Goal: Task Accomplishment & Management: Manage account settings

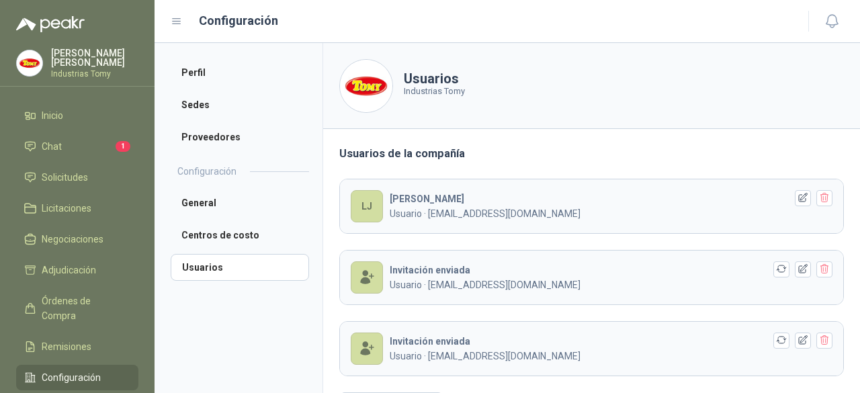
scroll to position [43, 0]
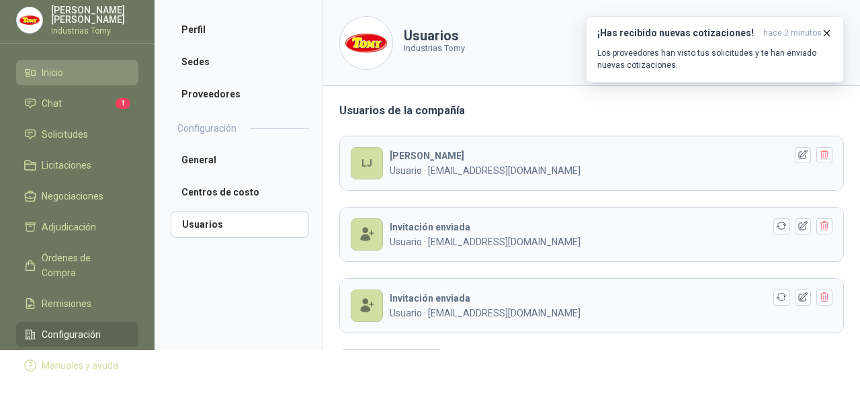
click at [63, 80] on link "Inicio" at bounding box center [77, 73] width 122 height 26
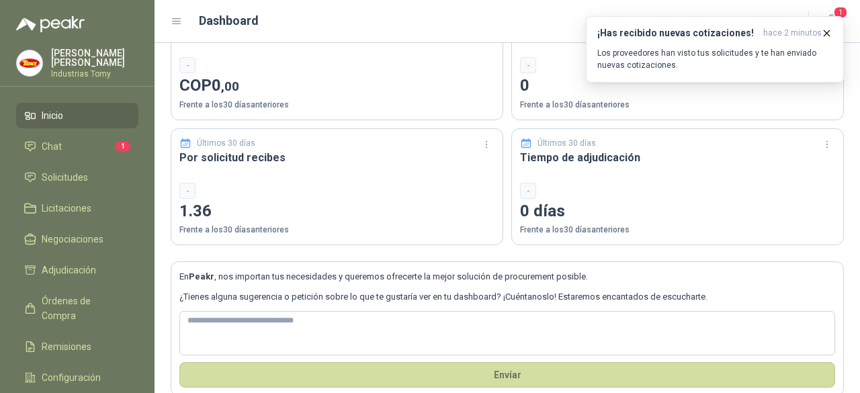
scroll to position [111, 0]
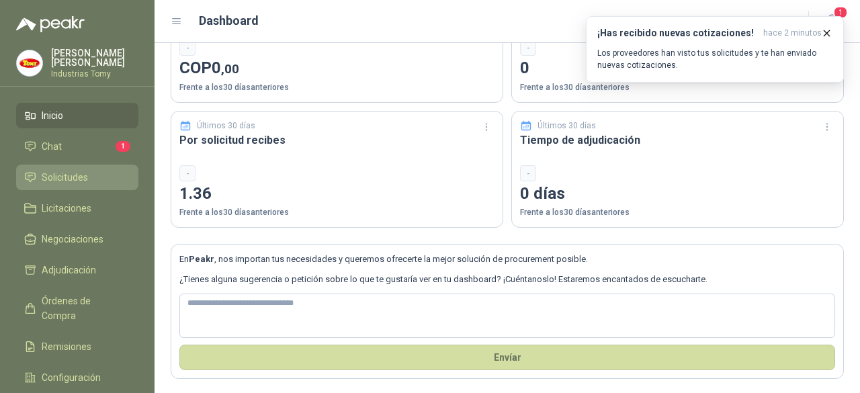
click at [98, 183] on li "Solicitudes" at bounding box center [77, 177] width 106 height 15
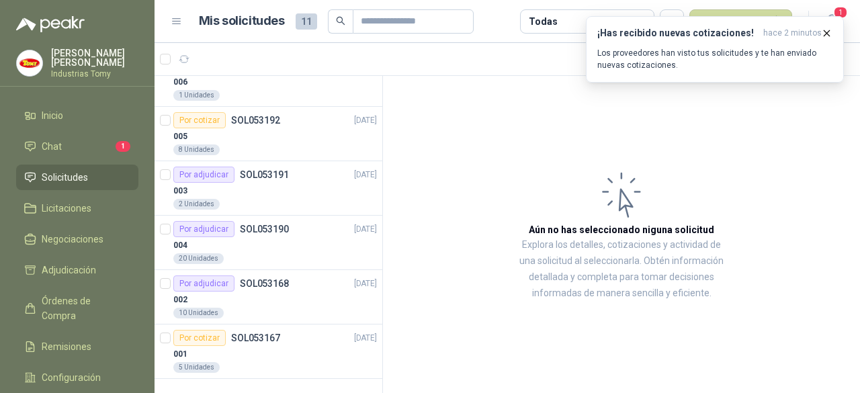
scroll to position [297, 0]
click at [73, 142] on li "Chat 1" at bounding box center [77, 146] width 106 height 15
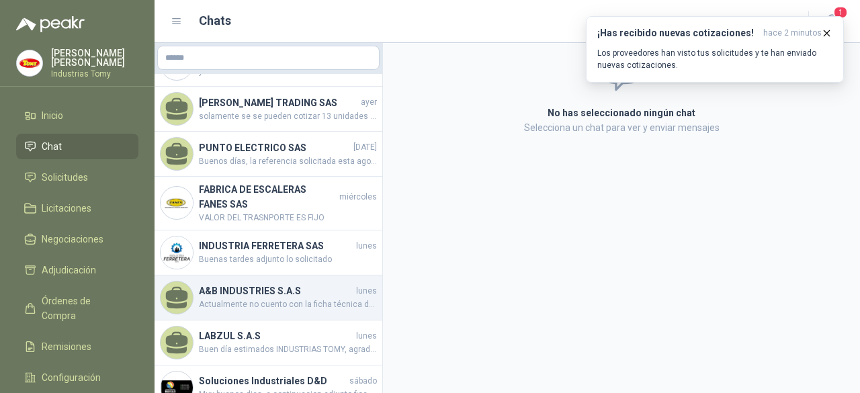
scroll to position [58, 0]
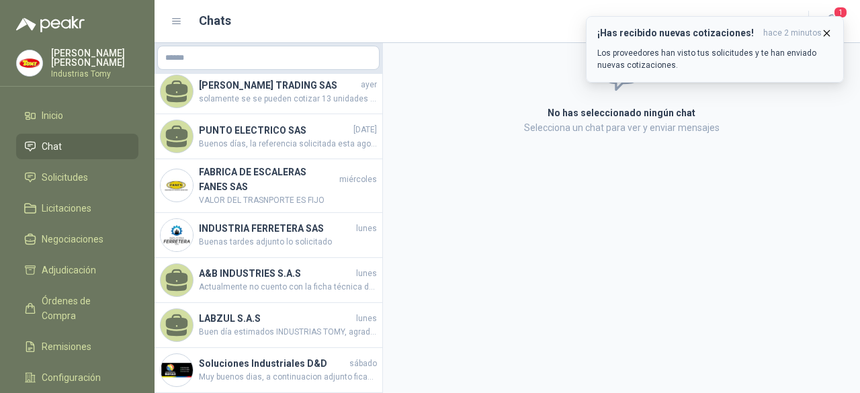
click at [830, 33] on icon "button" at bounding box center [826, 33] width 11 height 11
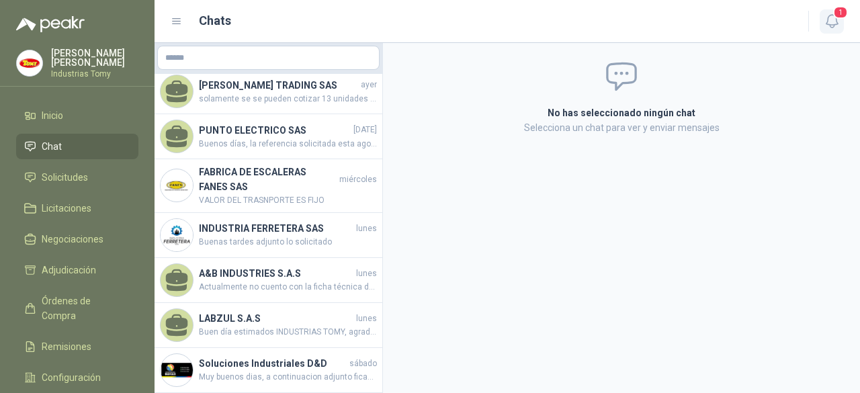
click at [837, 19] on icon "button" at bounding box center [831, 21] width 17 height 17
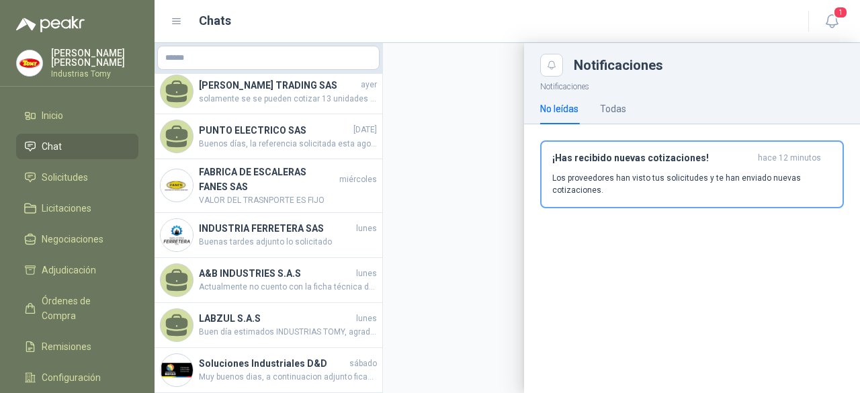
click at [561, 115] on div "No leídas" at bounding box center [559, 108] width 38 height 15
click at [702, 179] on p "Los proveedores han visto tus solicitudes y te han enviado nuevas cotizaciones." at bounding box center [691, 184] width 279 height 24
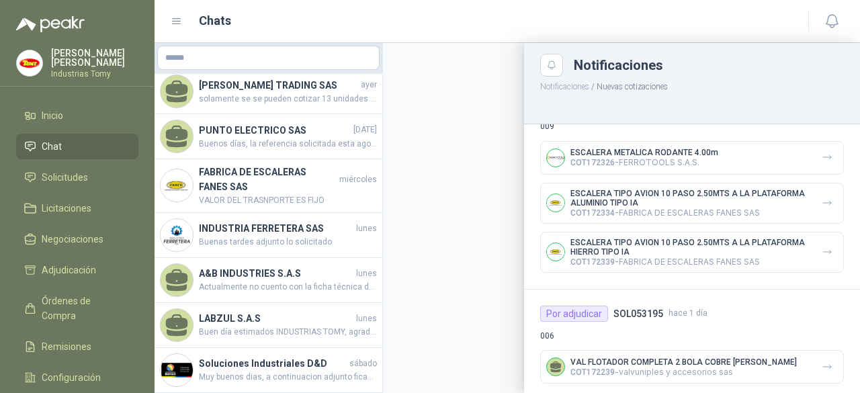
scroll to position [1219, 0]
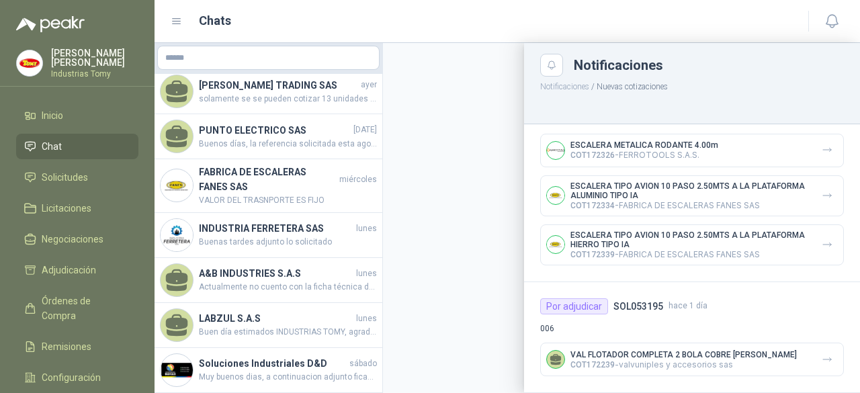
drag, startPoint x: 377, startPoint y: 250, endPoint x: 376, endPoint y: 83, distance: 167.9
click at [376, 83] on div at bounding box center [506, 218] width 705 height 350
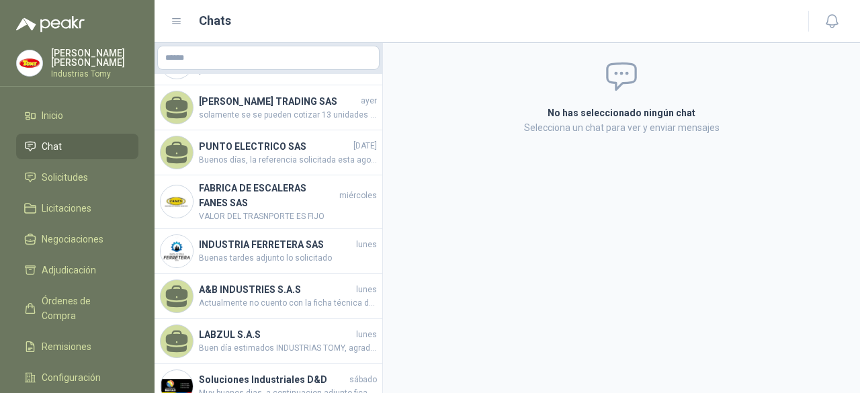
scroll to position [58, 0]
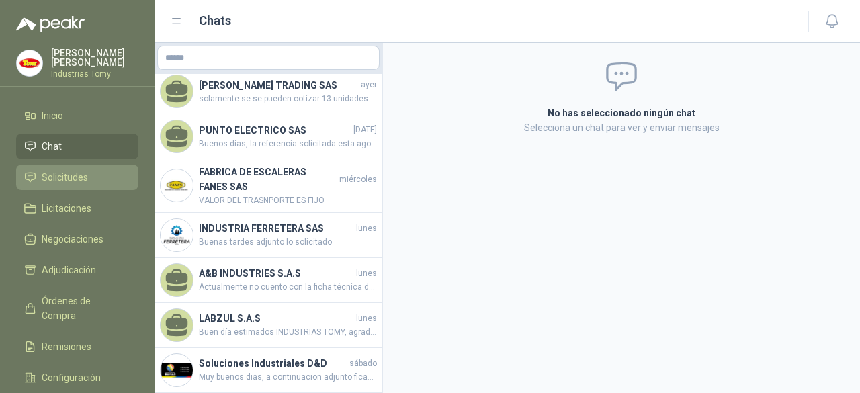
click at [86, 178] on span "Solicitudes" at bounding box center [65, 177] width 46 height 15
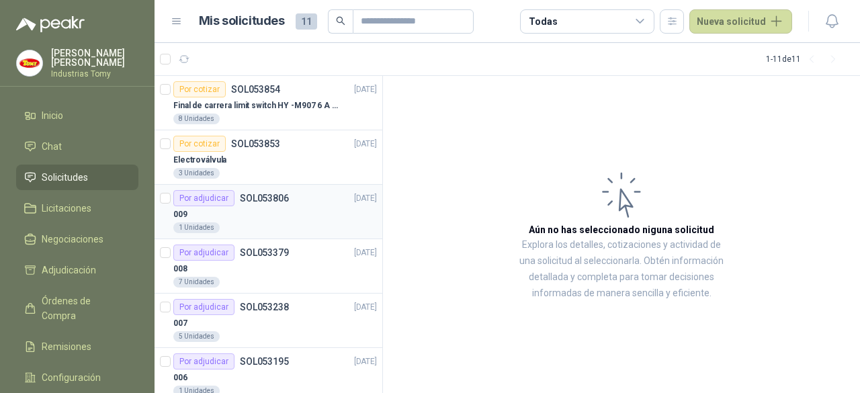
click at [289, 206] on div "009" at bounding box center [274, 214] width 203 height 16
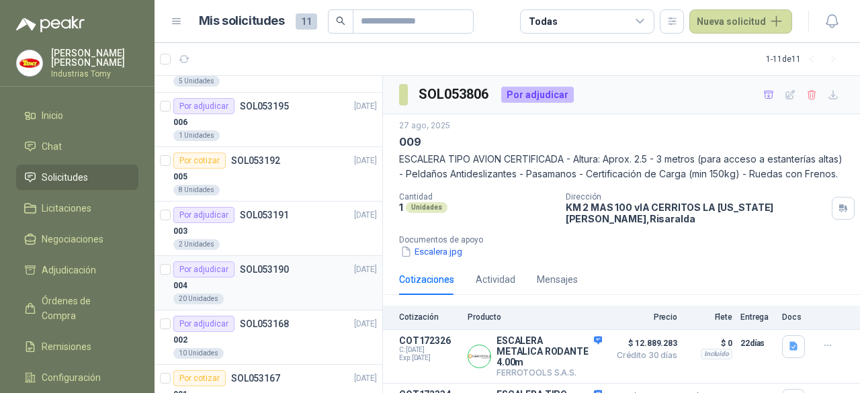
scroll to position [297, 0]
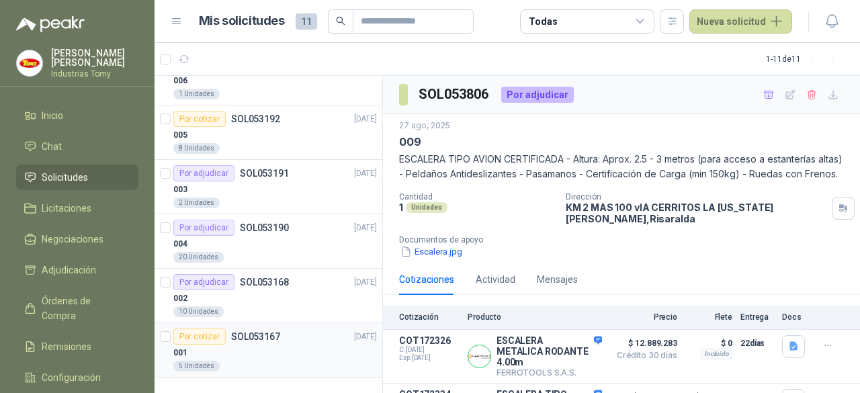
click at [279, 345] on div "001" at bounding box center [274, 353] width 203 height 16
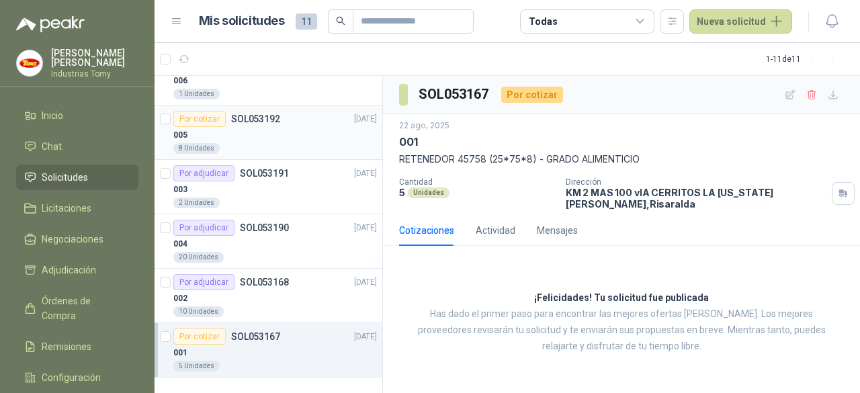
click at [276, 134] on div "005" at bounding box center [274, 135] width 203 height 16
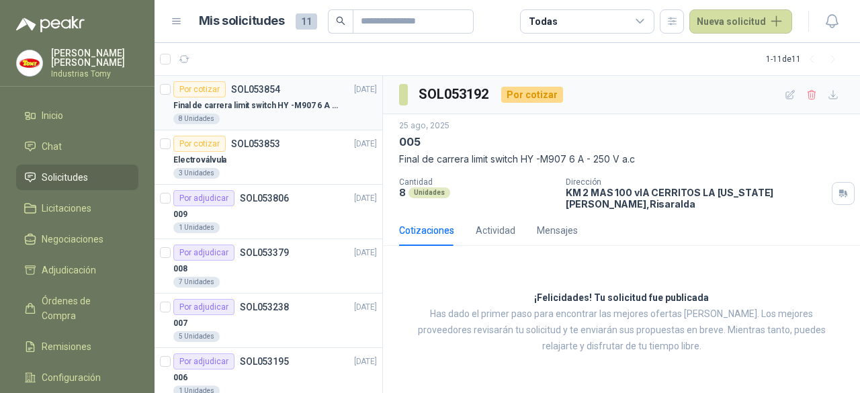
click at [279, 99] on p "Final de carrera limit switch HY -M907 6 A - 250 V a.c" at bounding box center [256, 105] width 167 height 13
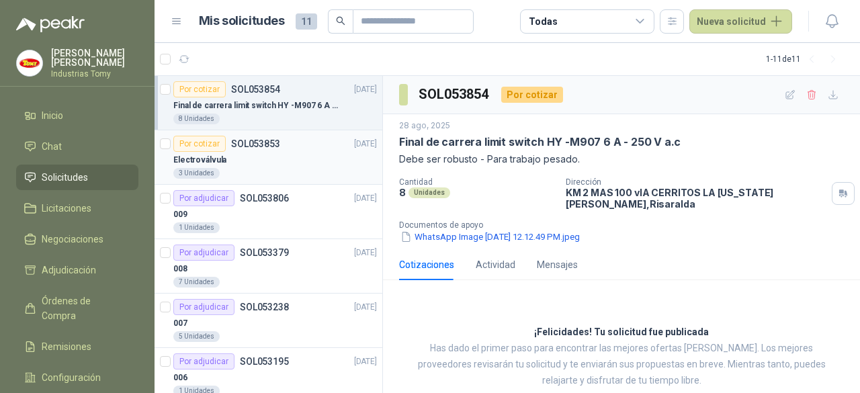
click at [291, 171] on div "3 Unidades" at bounding box center [274, 173] width 203 height 11
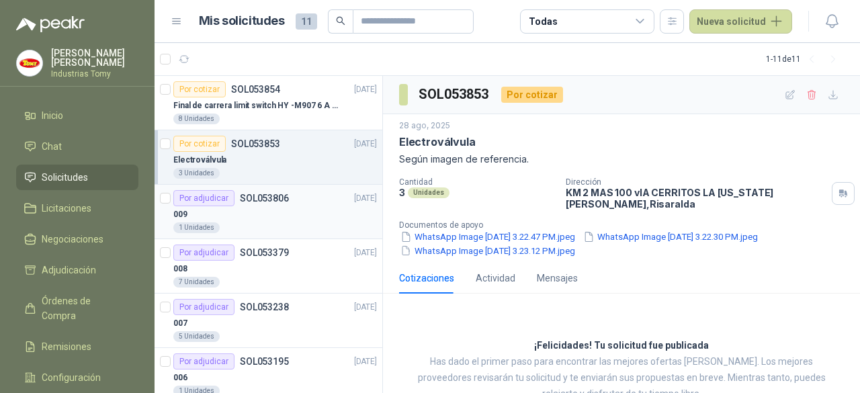
click at [265, 210] on div "009" at bounding box center [274, 214] width 203 height 16
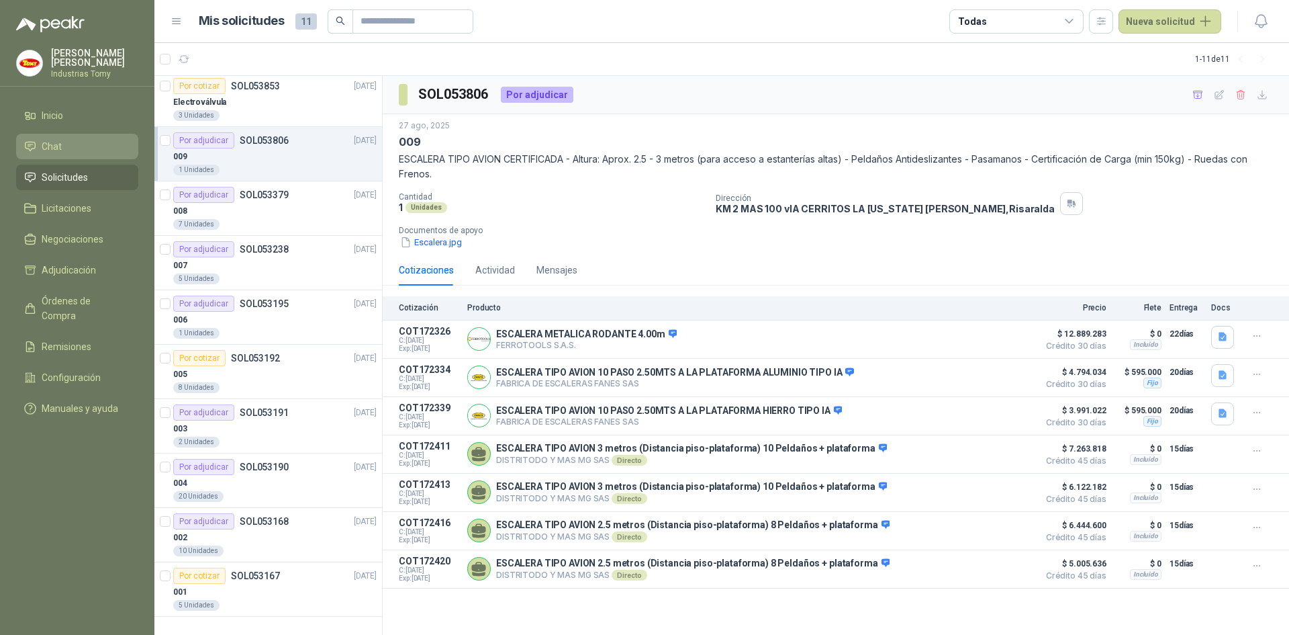
click at [79, 147] on li "Chat" at bounding box center [77, 146] width 106 height 15
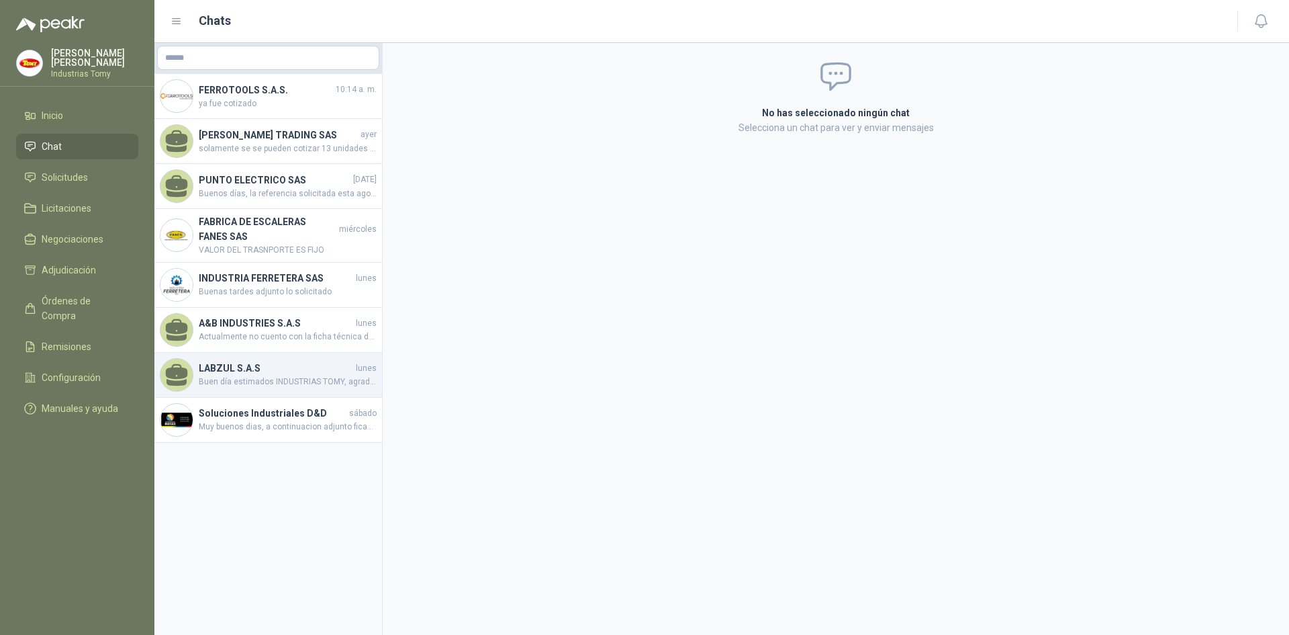
click at [277, 383] on span "Buen día estimados INDUSTRIAS TOMY, agradecemos tenernos en cuenta para su soli…" at bounding box center [288, 381] width 178 height 13
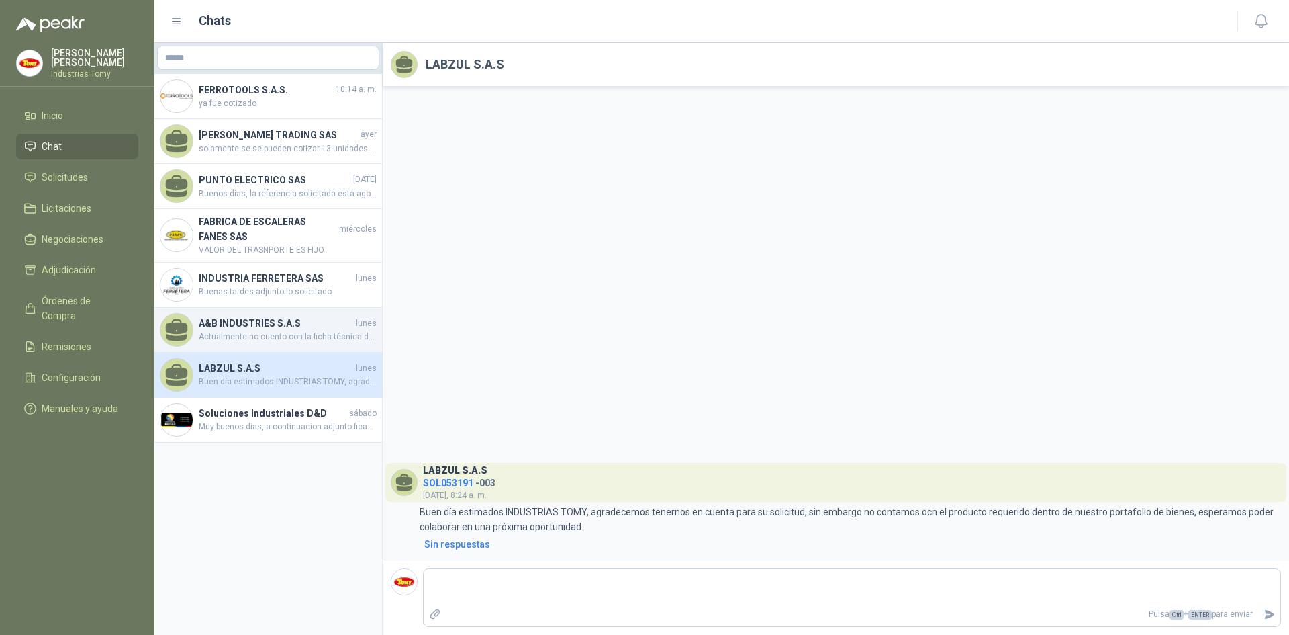
click at [270, 330] on span "Actualmente no cuento con la ficha técnica del retenedor solicitada. Agradezco …" at bounding box center [288, 336] width 178 height 13
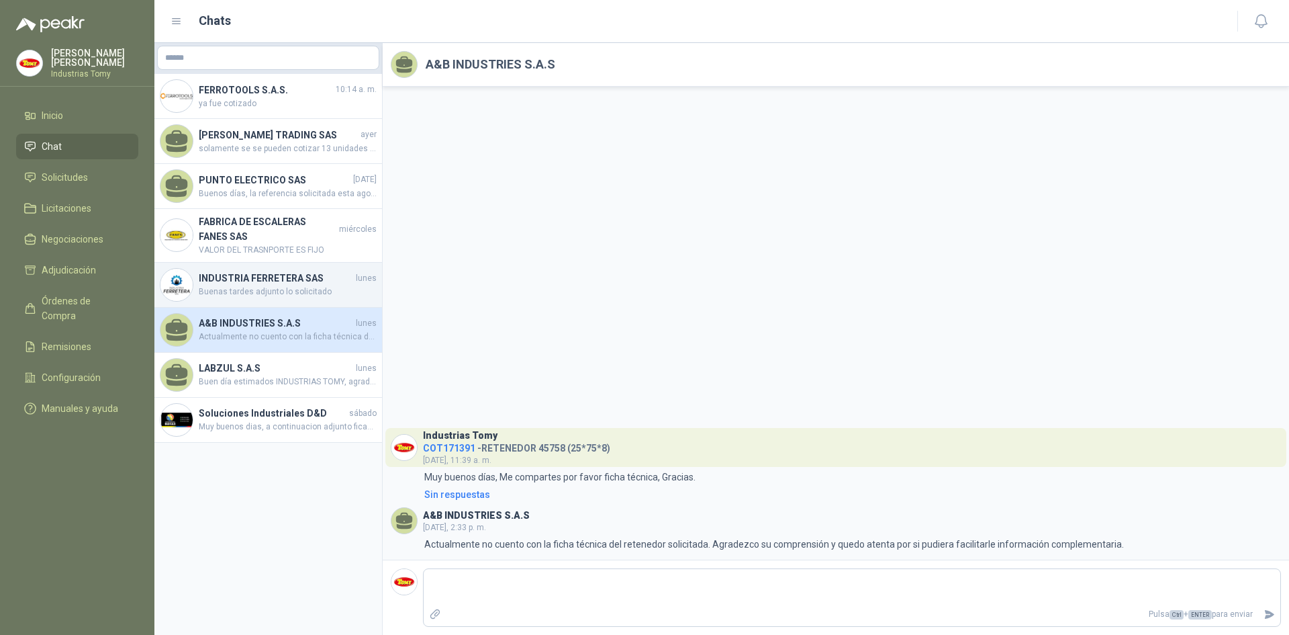
click at [260, 283] on h4 "INDUSTRIA FERRETERA SAS" at bounding box center [276, 278] width 154 height 15
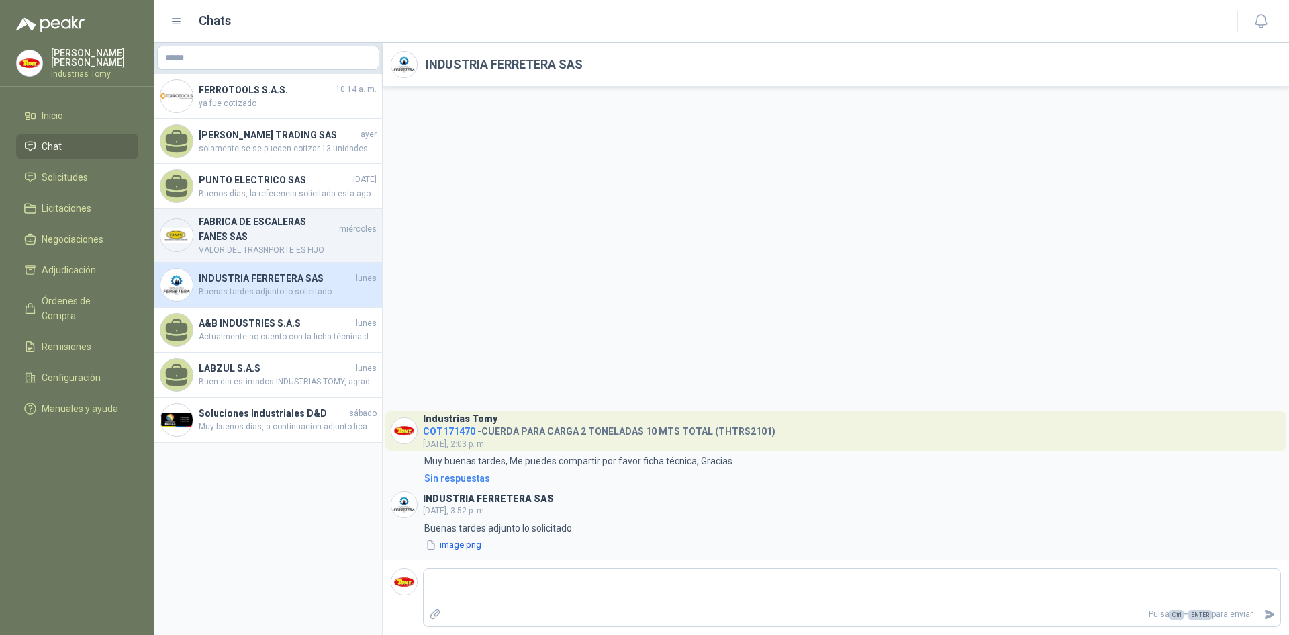
click at [217, 236] on h4 "FABRICA DE ESCALERAS FANES SAS" at bounding box center [268, 229] width 138 height 30
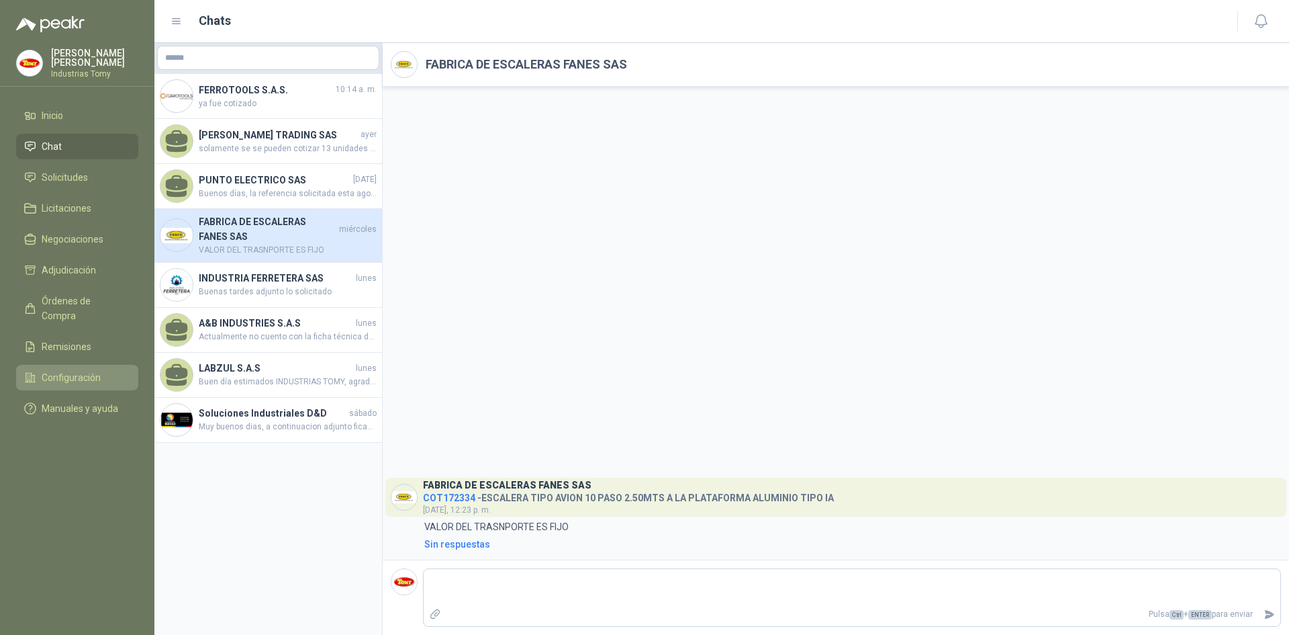
click at [89, 370] on span "Configuración" at bounding box center [71, 377] width 59 height 15
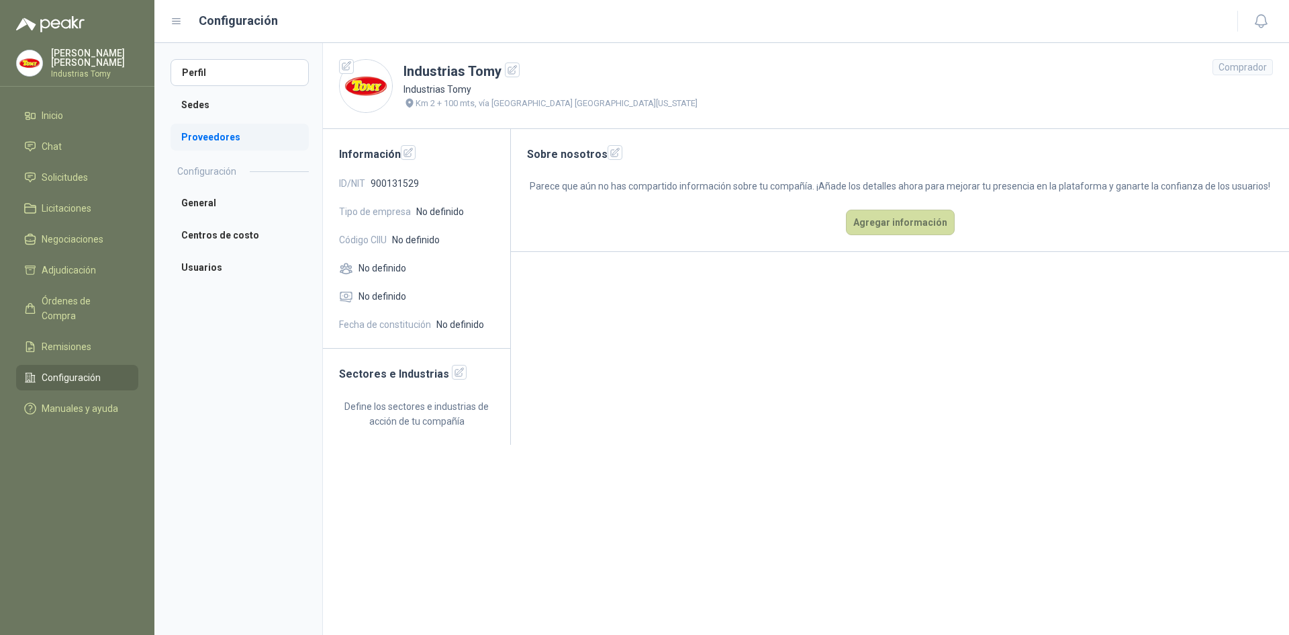
click at [234, 137] on li "Proveedores" at bounding box center [240, 137] width 138 height 27
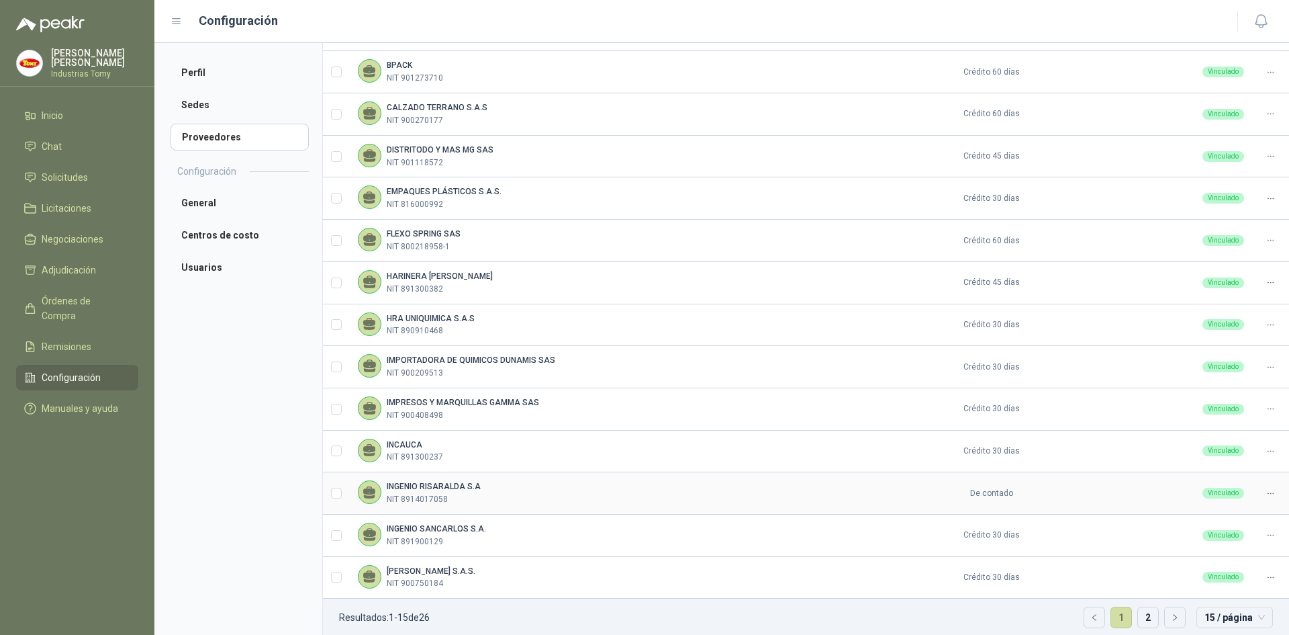
scroll to position [246, 0]
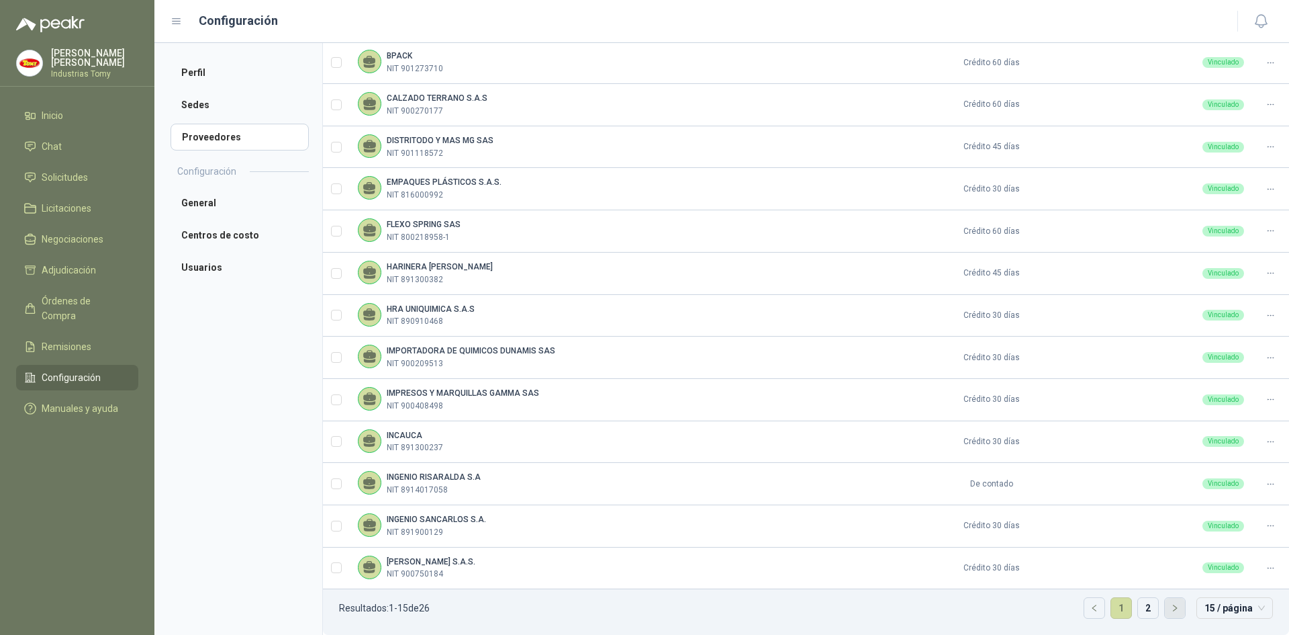
click at [859, 392] on button "button" at bounding box center [1175, 608] width 20 height 20
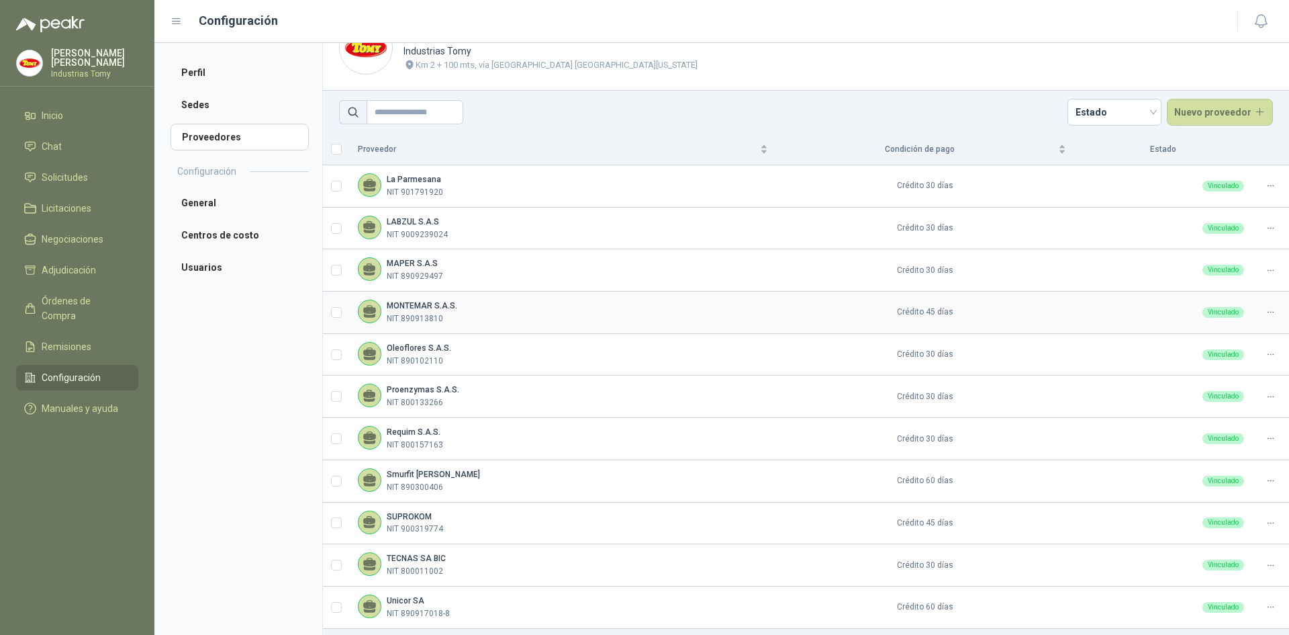
scroll to position [78, 0]
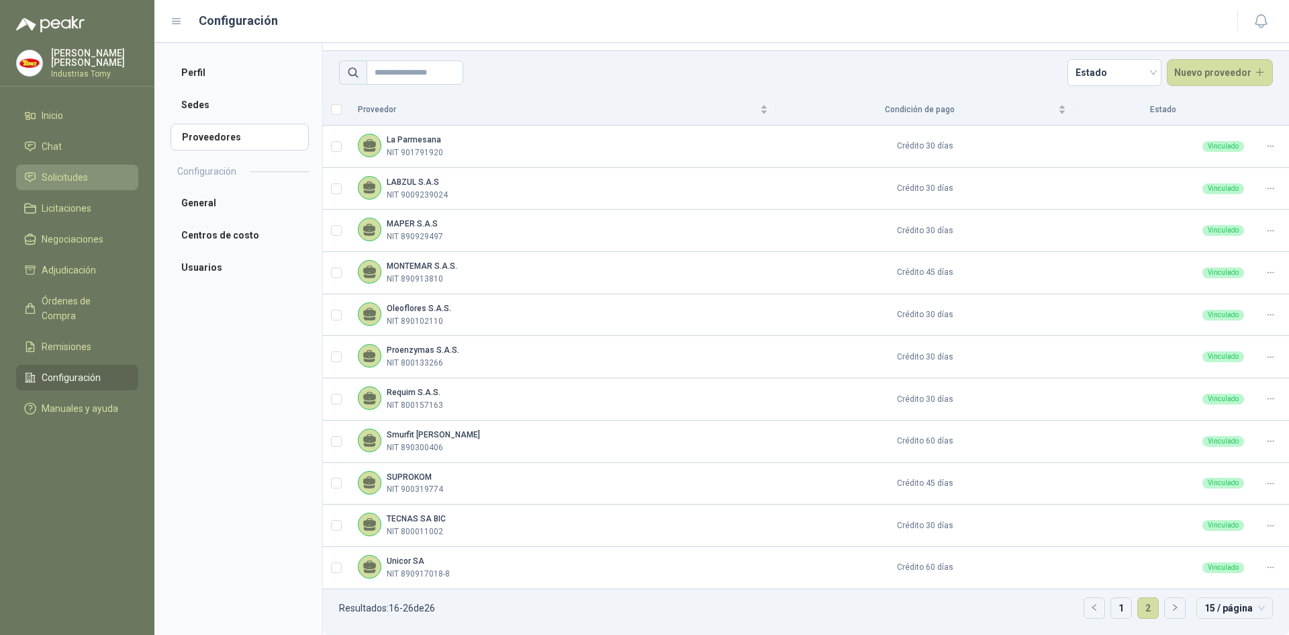
click at [66, 168] on link "Solicitudes" at bounding box center [77, 178] width 122 height 26
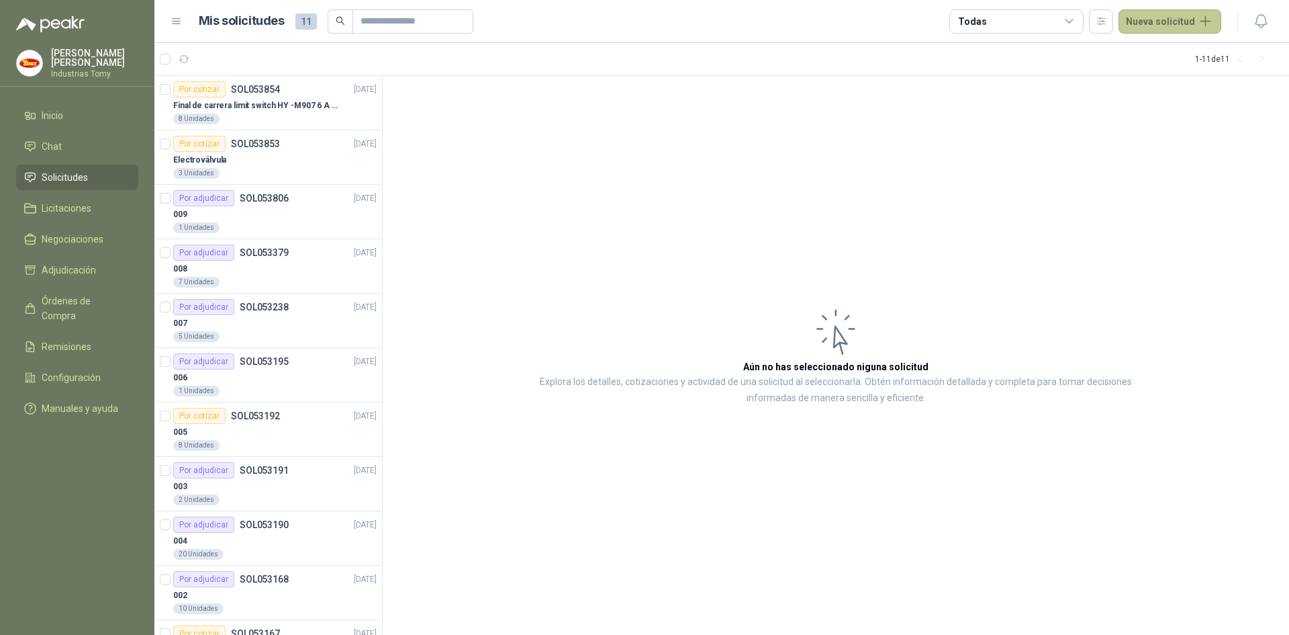
click at [859, 21] on button "Nueva solicitud" at bounding box center [1170, 21] width 103 height 24
click at [859, 52] on link "Solicitud" at bounding box center [1186, 54] width 114 height 24
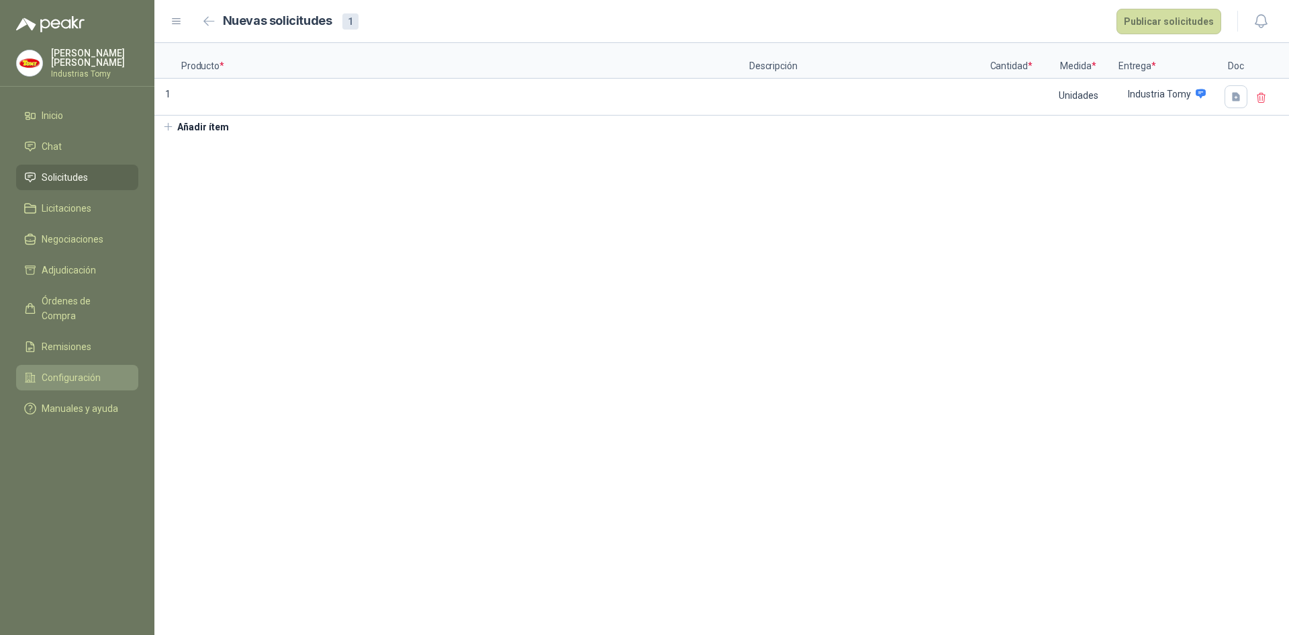
click at [79, 370] on span "Configuración" at bounding box center [71, 377] width 59 height 15
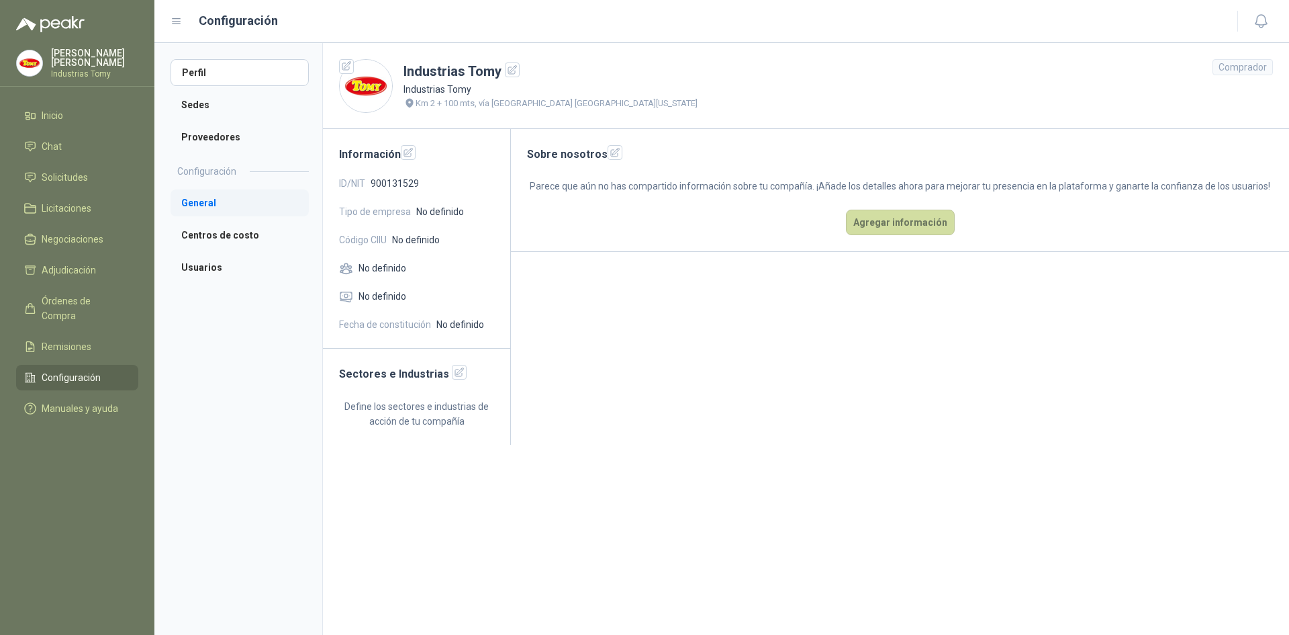
click at [208, 205] on li "General" at bounding box center [240, 202] width 138 height 27
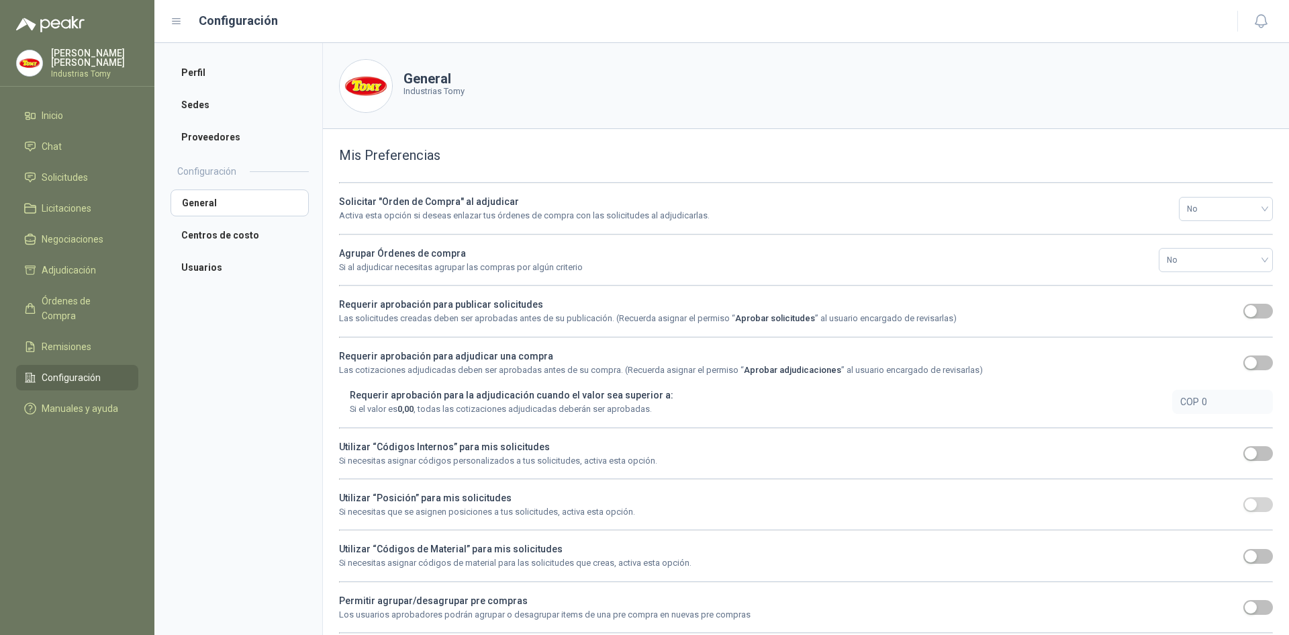
click at [442, 392] on b "Utilizar “Códigos Internos” para mis solicitudes" at bounding box center [444, 446] width 211 height 11
click at [859, 392] on span "button" at bounding box center [1259, 453] width 30 height 15
click at [77, 113] on li "Inicio" at bounding box center [77, 115] width 106 height 15
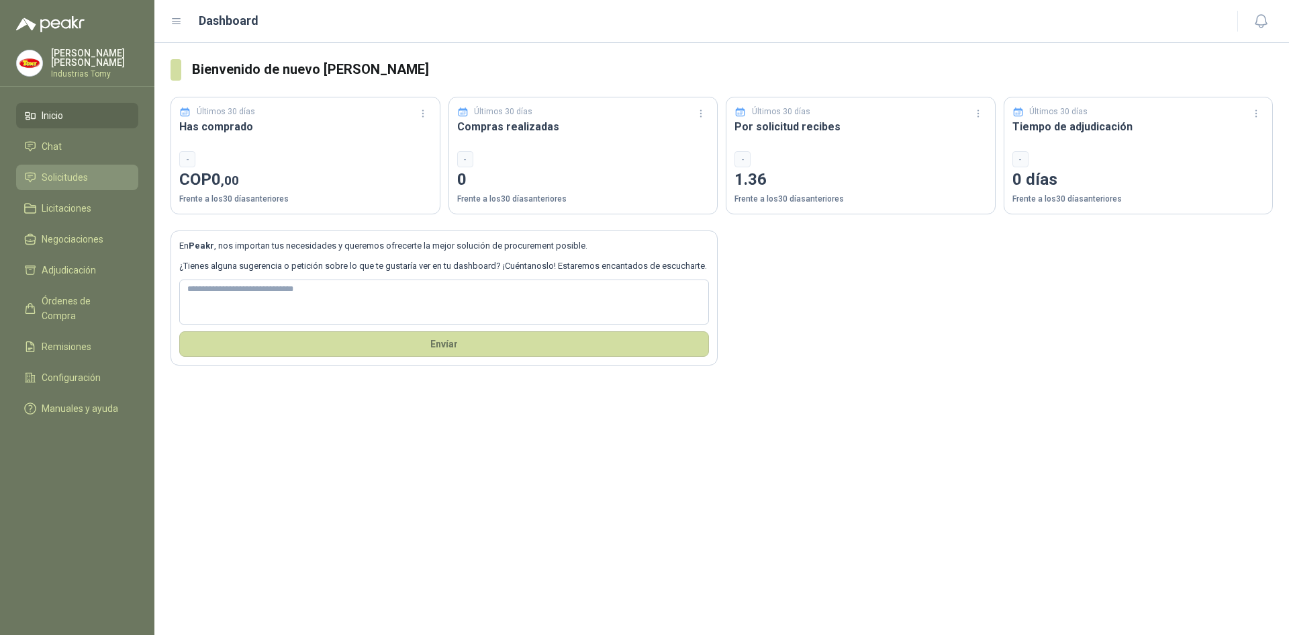
click at [80, 172] on span "Solicitudes" at bounding box center [65, 177] width 46 height 15
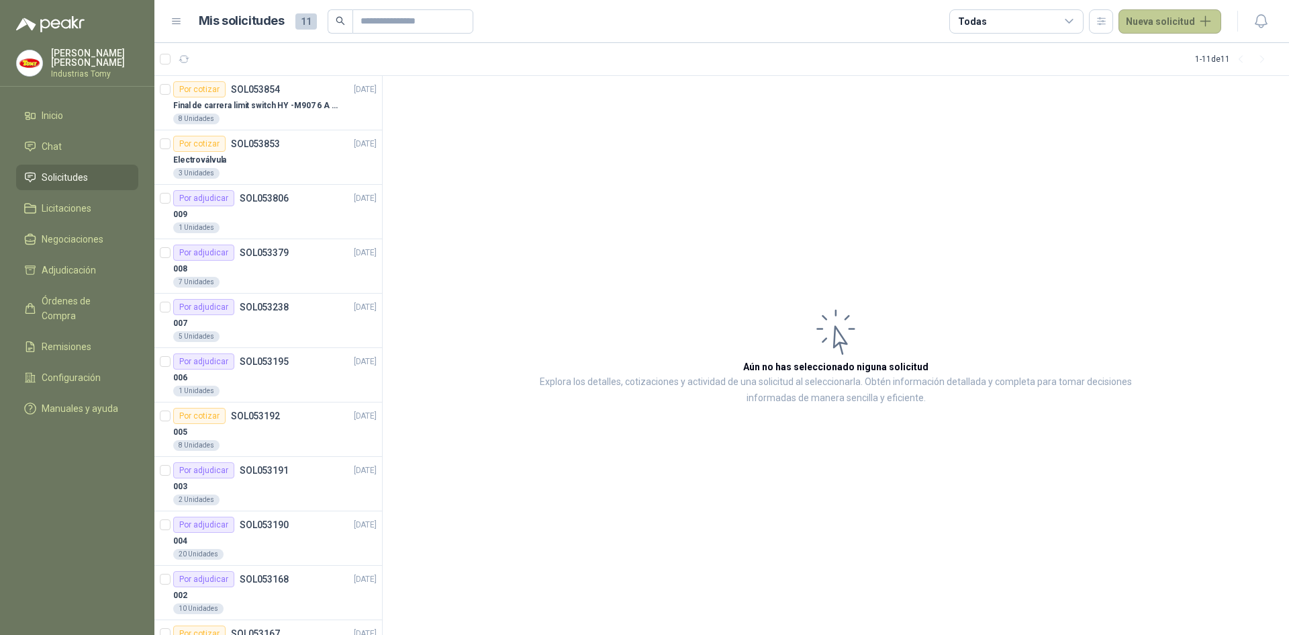
click at [859, 17] on button "Nueva solicitud" at bounding box center [1170, 21] width 103 height 24
click at [859, 52] on link "Solicitud" at bounding box center [1186, 54] width 114 height 24
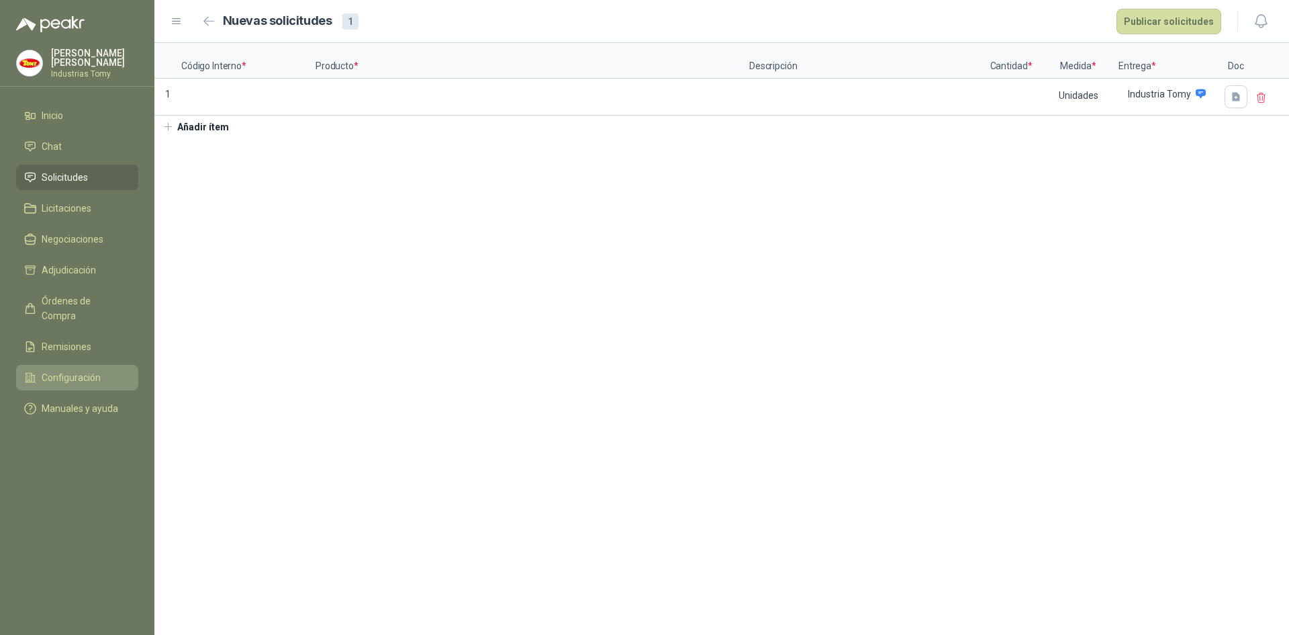
click at [62, 370] on span "Configuración" at bounding box center [71, 377] width 59 height 15
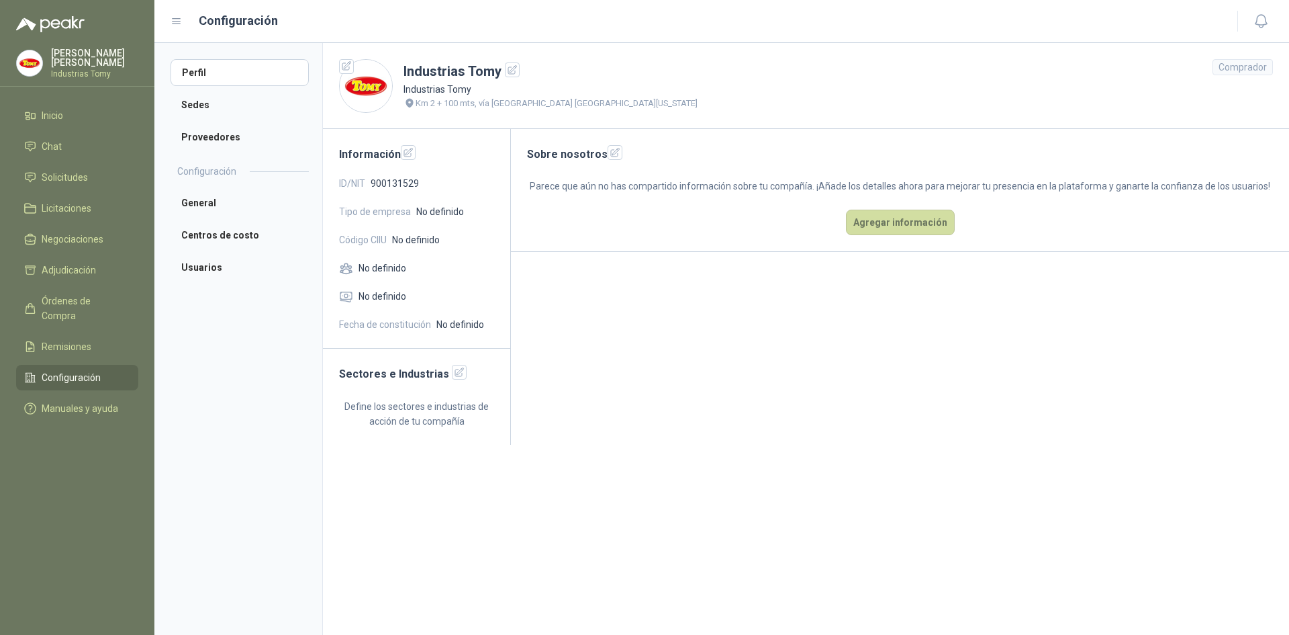
click at [261, 189] on div "Configuración" at bounding box center [247, 173] width 152 height 34
click at [261, 196] on li "General" at bounding box center [240, 202] width 138 height 27
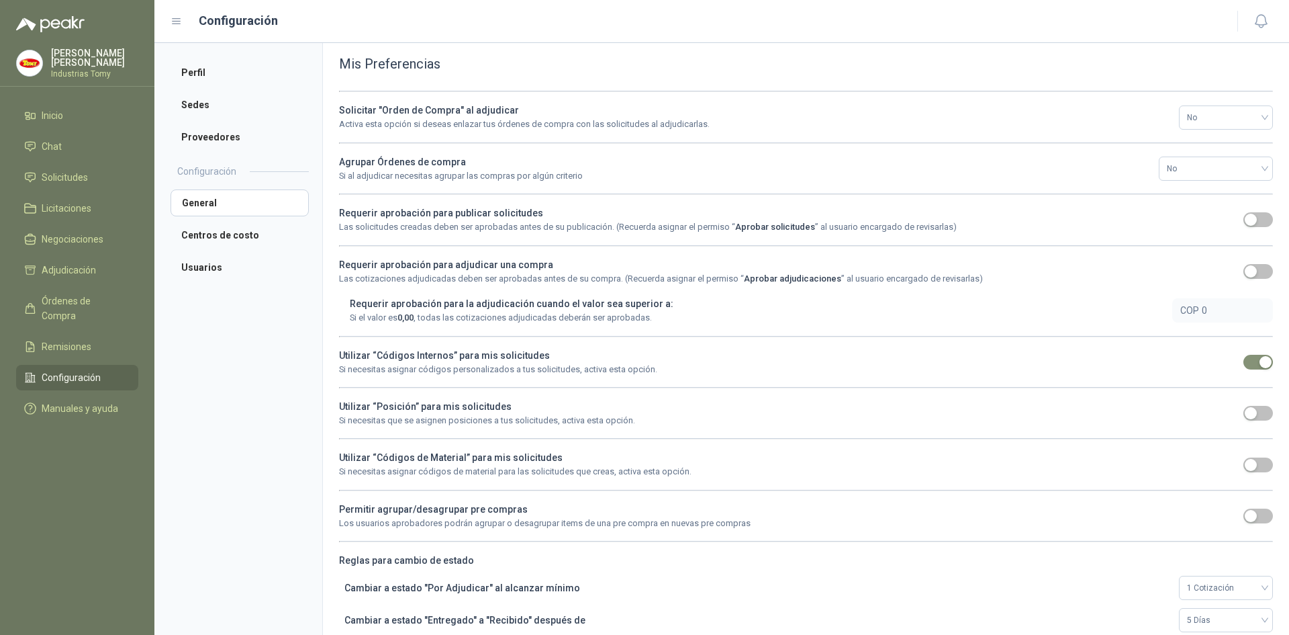
scroll to position [105, 0]
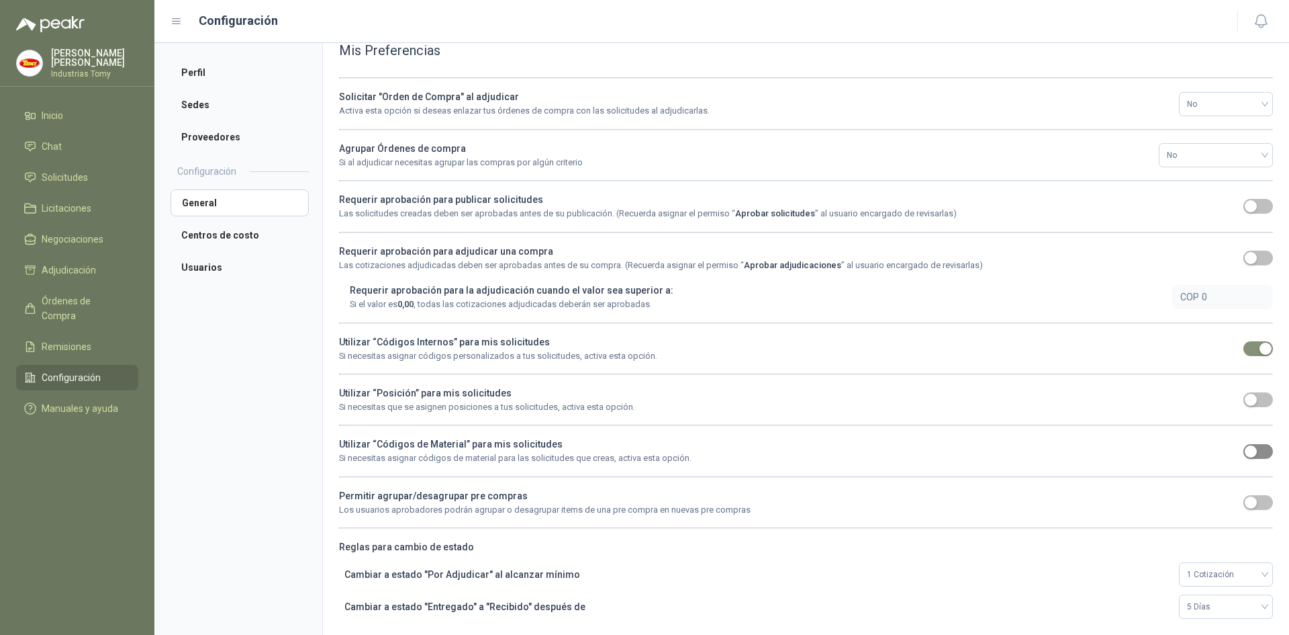
click at [859, 392] on button "button" at bounding box center [1259, 451] width 30 height 15
click at [82, 176] on span "Solicitudes" at bounding box center [65, 177] width 46 height 15
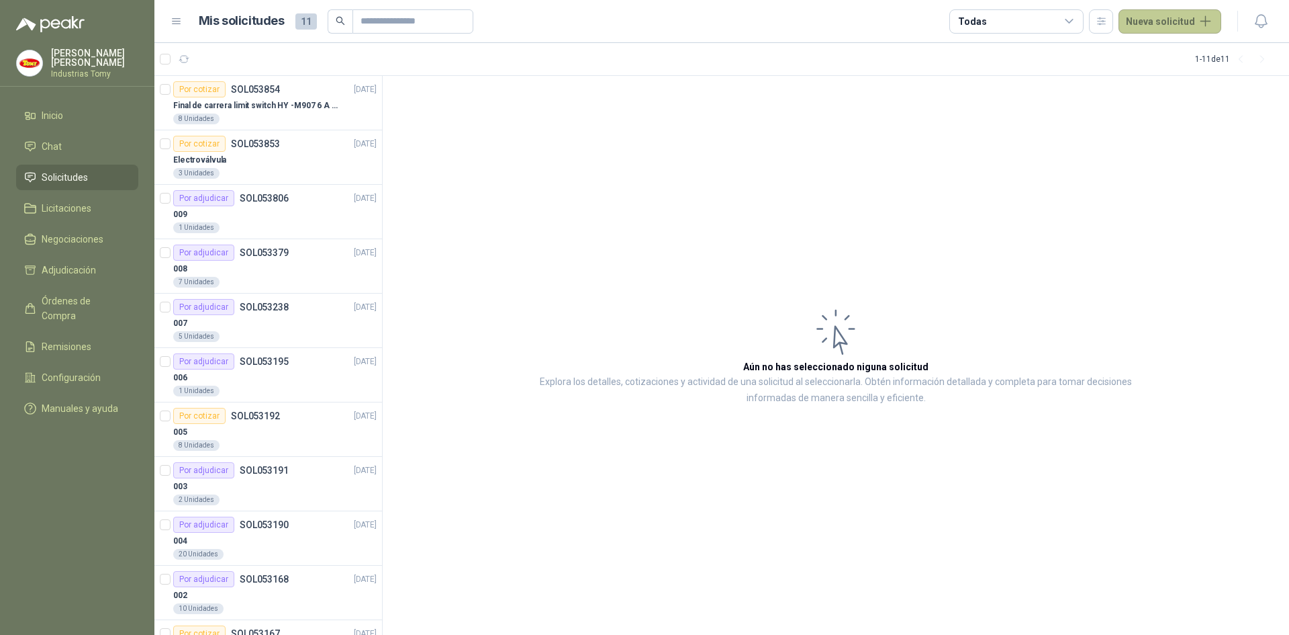
click at [859, 28] on button "Nueva solicitud" at bounding box center [1170, 21] width 103 height 24
click at [859, 17] on button "Nueva solicitud" at bounding box center [1170, 21] width 103 height 24
click at [859, 26] on button "Nueva solicitud" at bounding box center [1170, 21] width 103 height 24
click at [859, 57] on link "Solicitud" at bounding box center [1186, 54] width 114 height 24
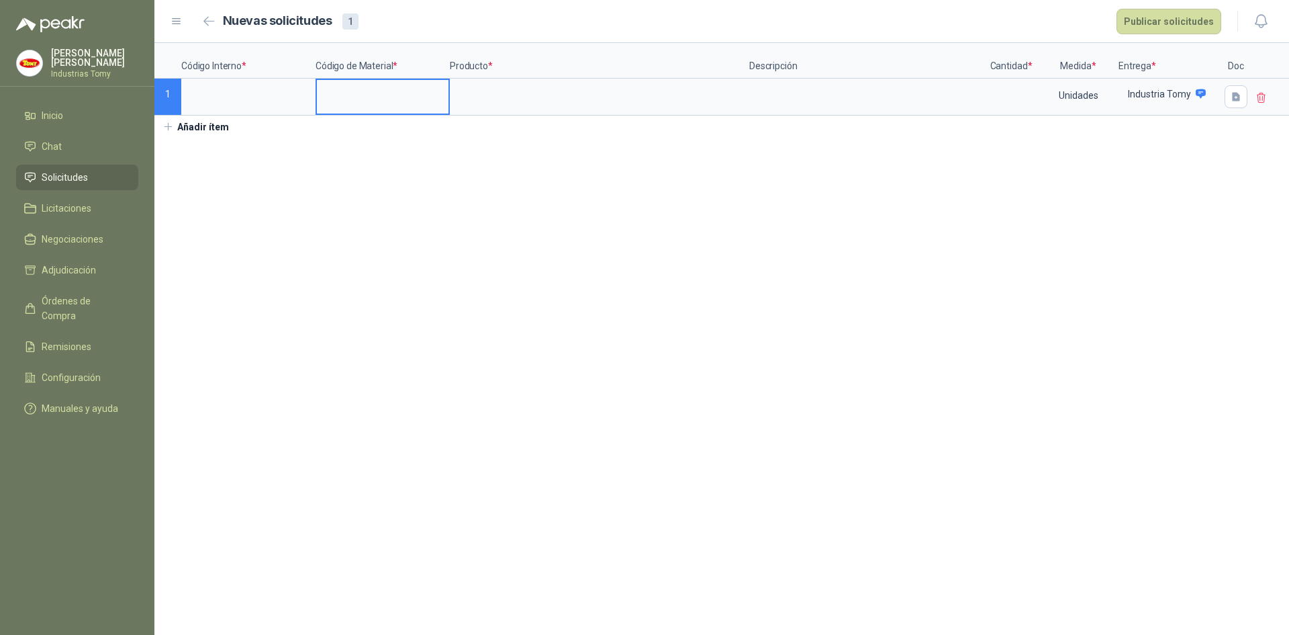
click at [367, 105] on input at bounding box center [383, 93] width 132 height 26
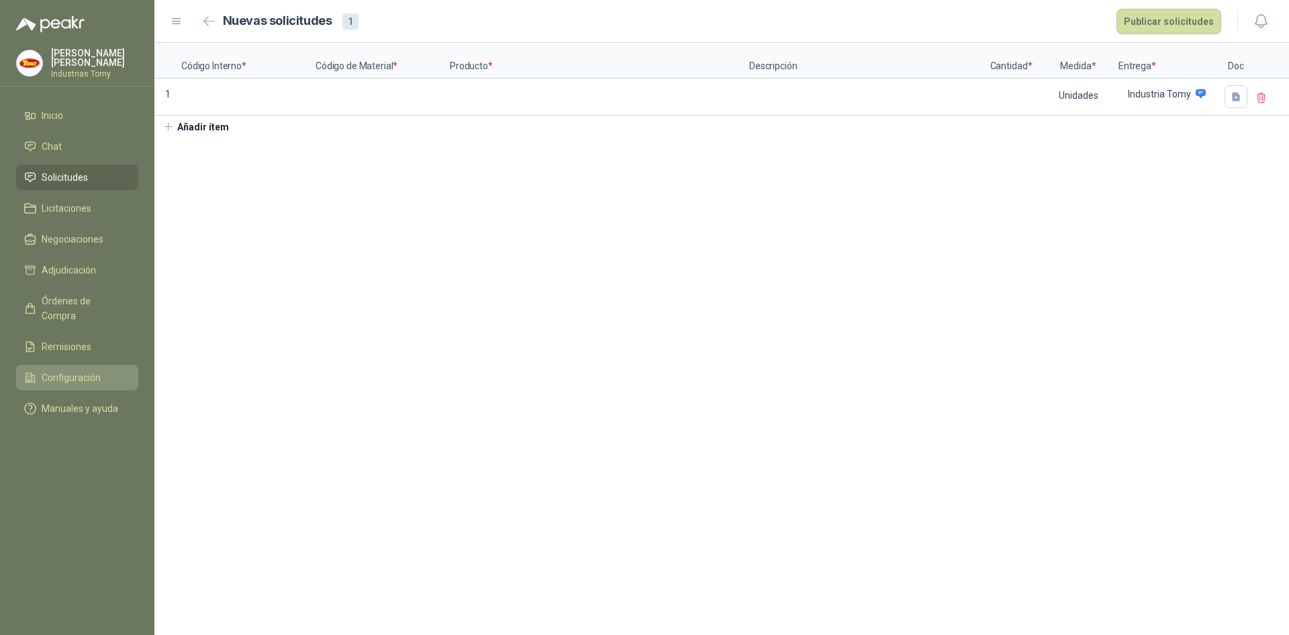
click at [74, 370] on span "Configuración" at bounding box center [71, 377] width 59 height 15
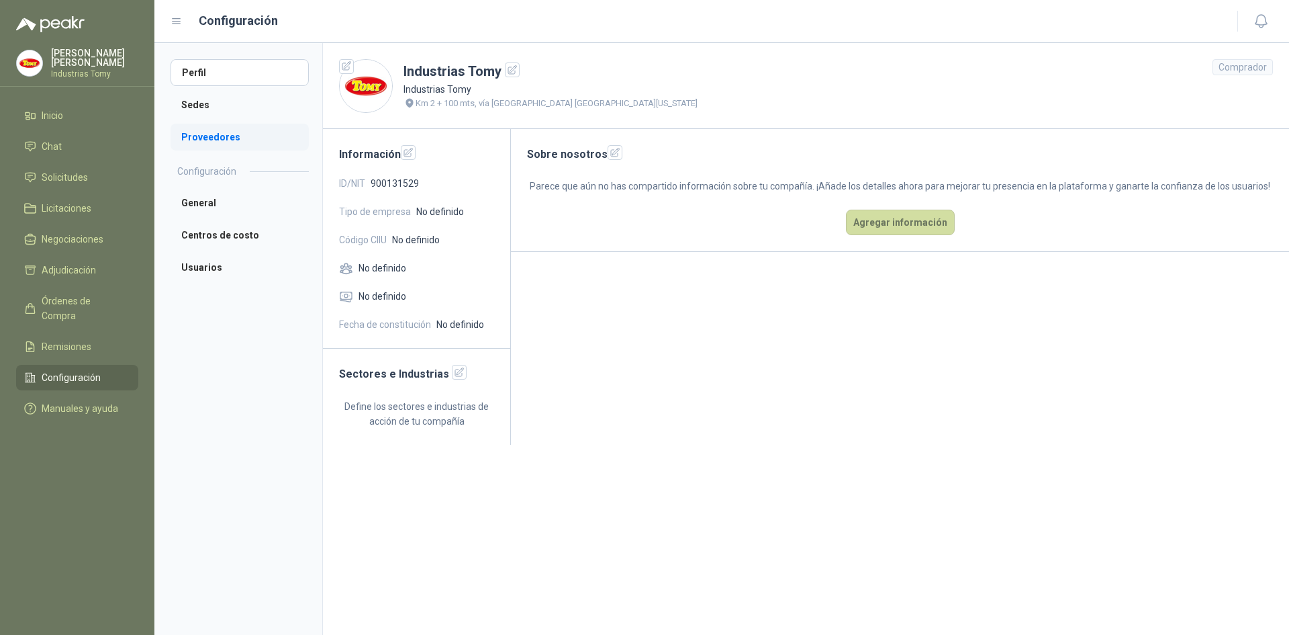
click at [233, 138] on li "Proveedores" at bounding box center [240, 137] width 138 height 27
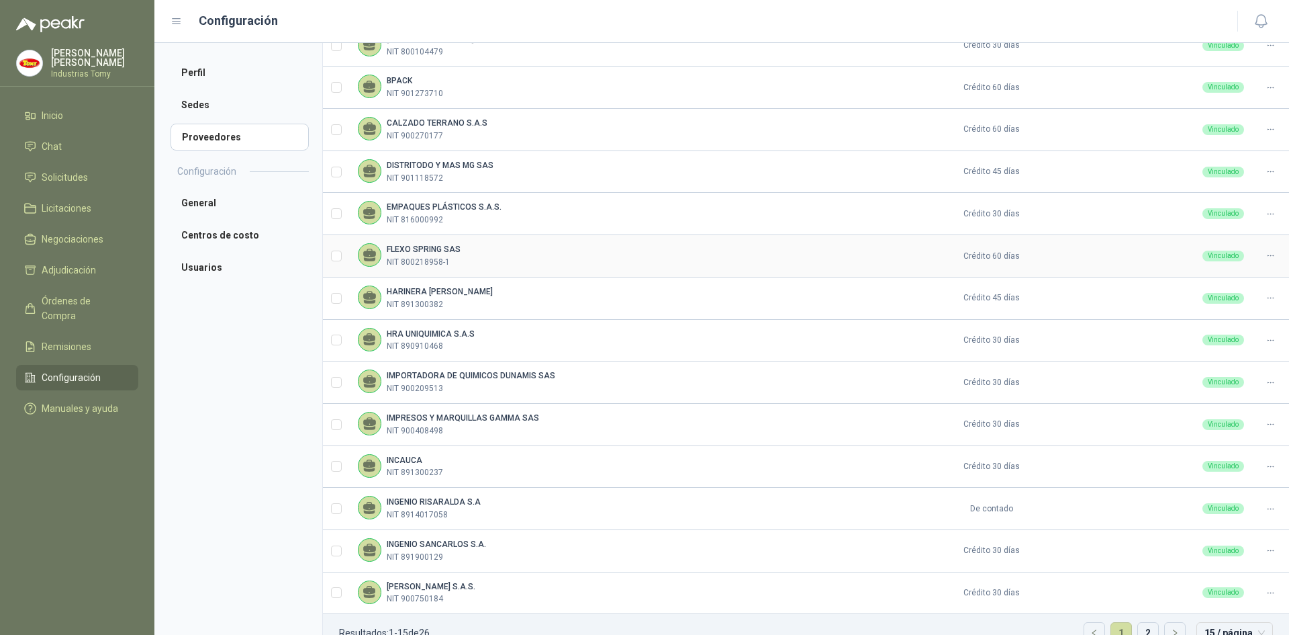
scroll to position [246, 0]
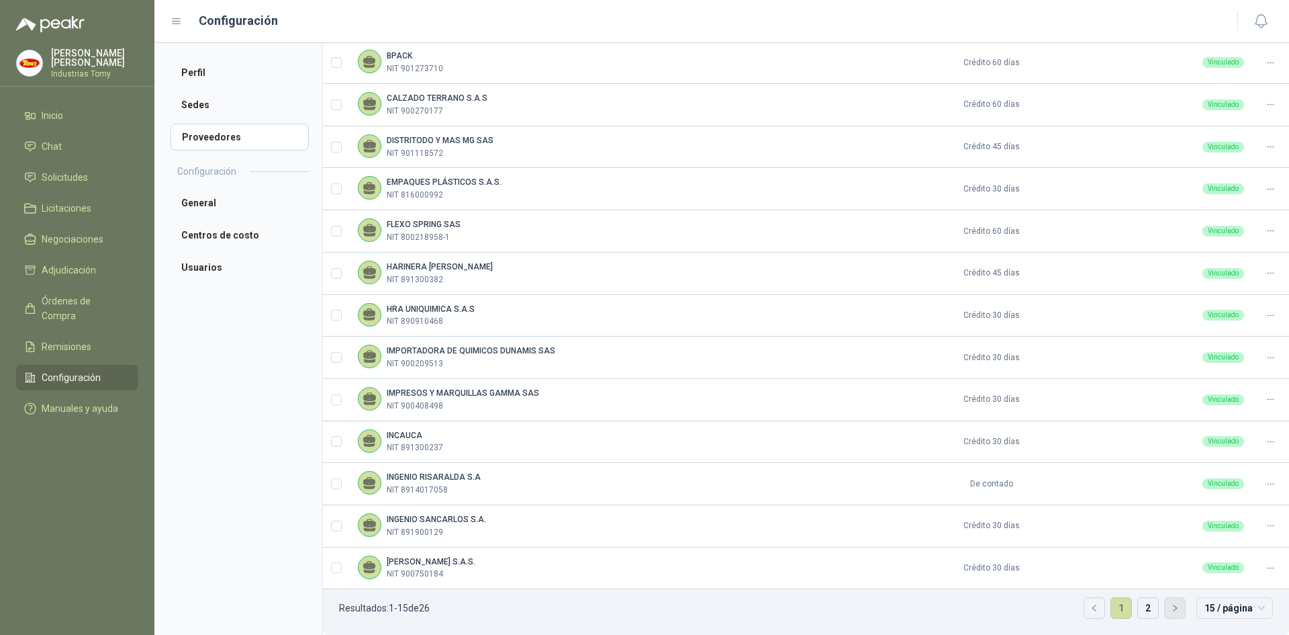
click at [859, 392] on icon "right" at bounding box center [1175, 608] width 8 height 8
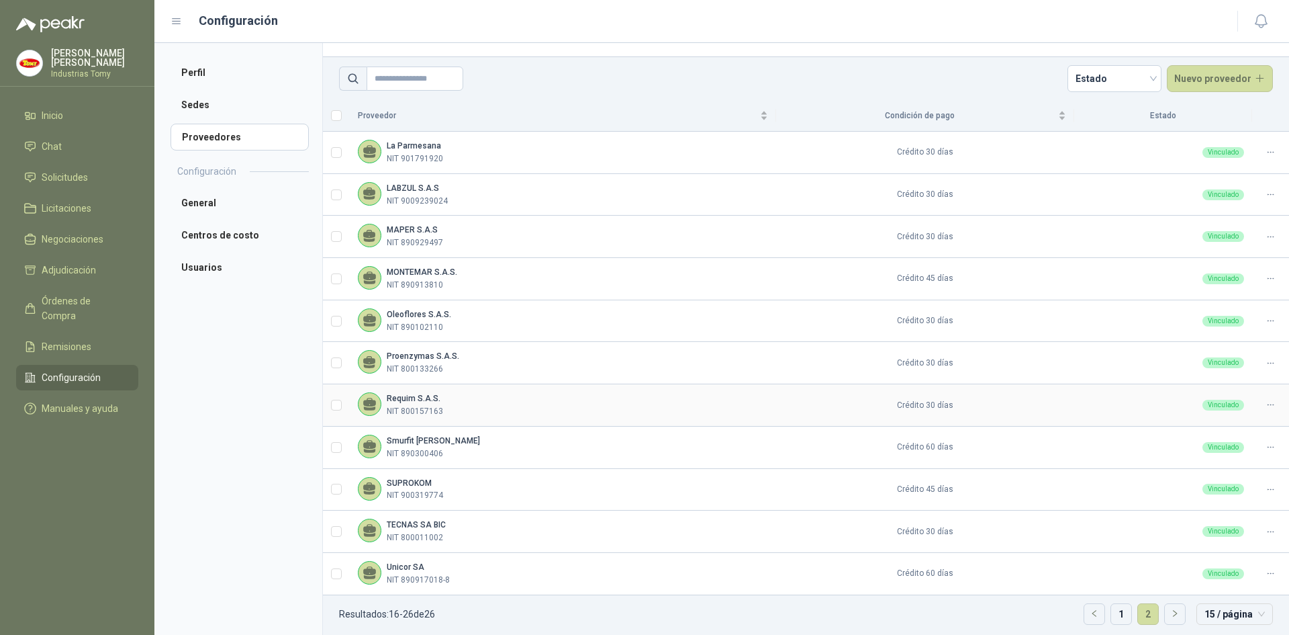
scroll to position [78, 0]
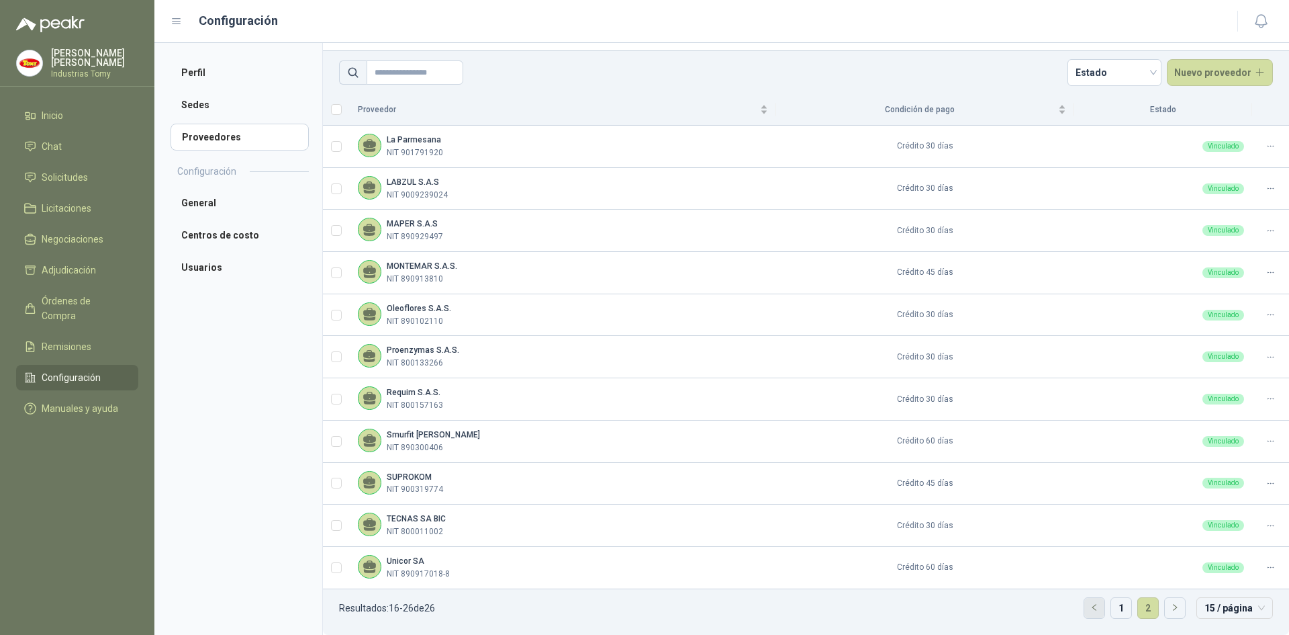
click at [859, 392] on icon "left" at bounding box center [1095, 607] width 8 height 8
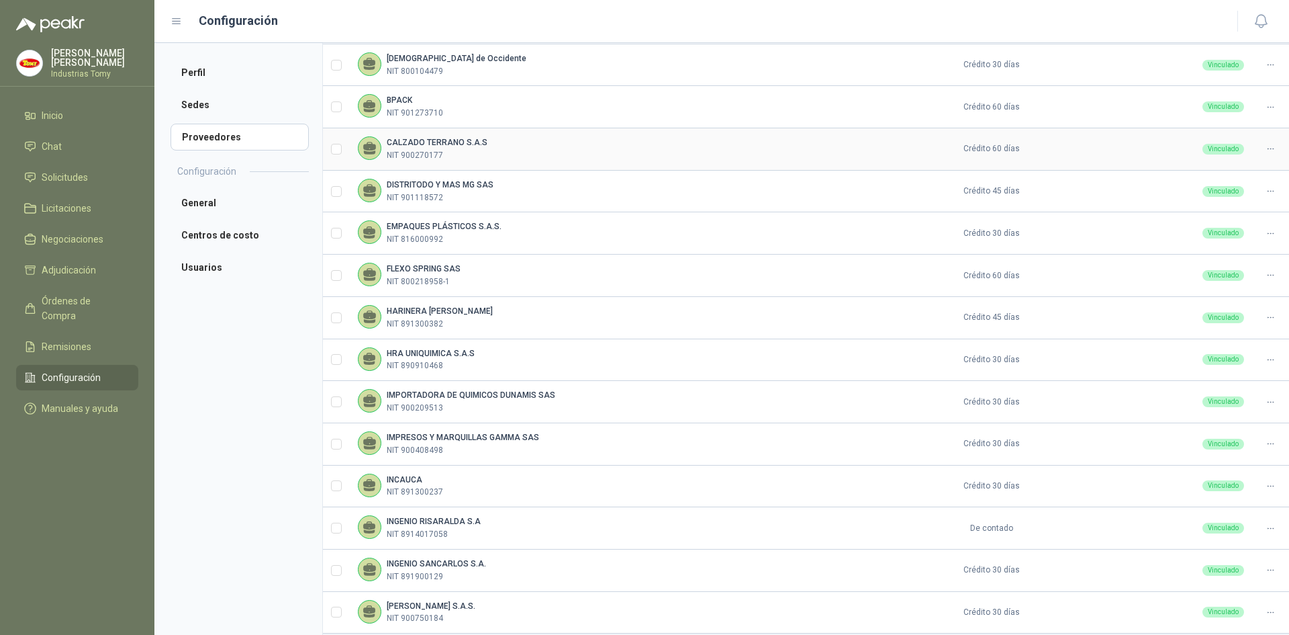
scroll to position [246, 0]
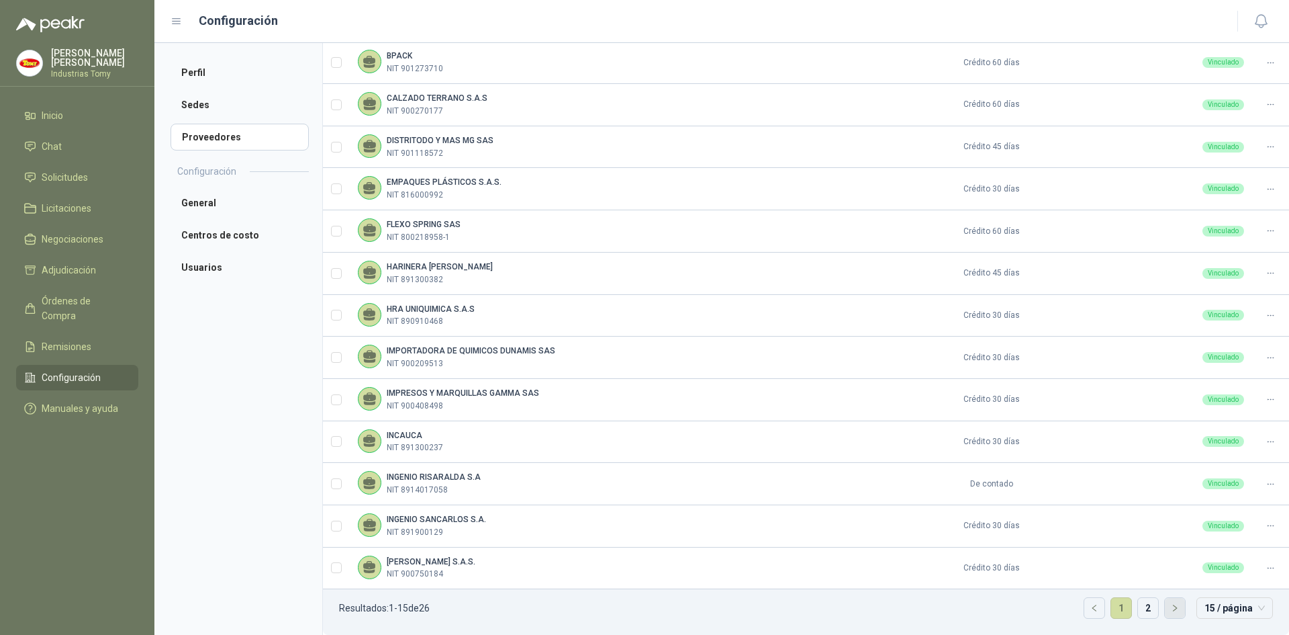
click at [859, 392] on button "button" at bounding box center [1175, 608] width 20 height 20
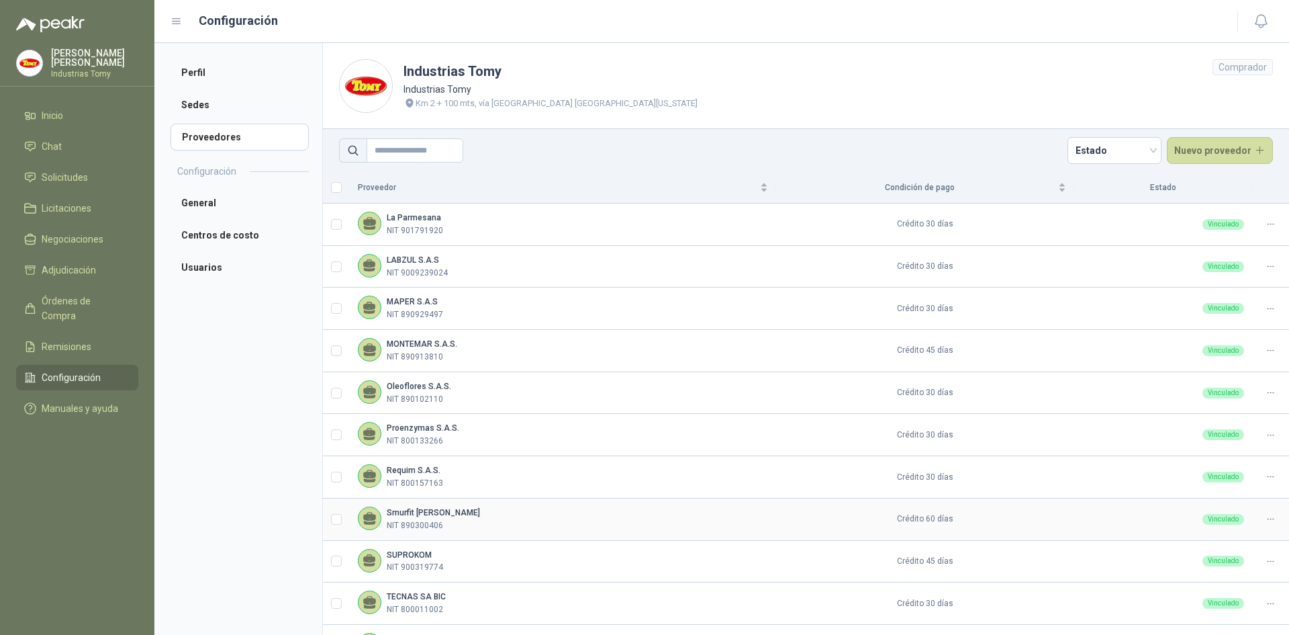
scroll to position [78, 0]
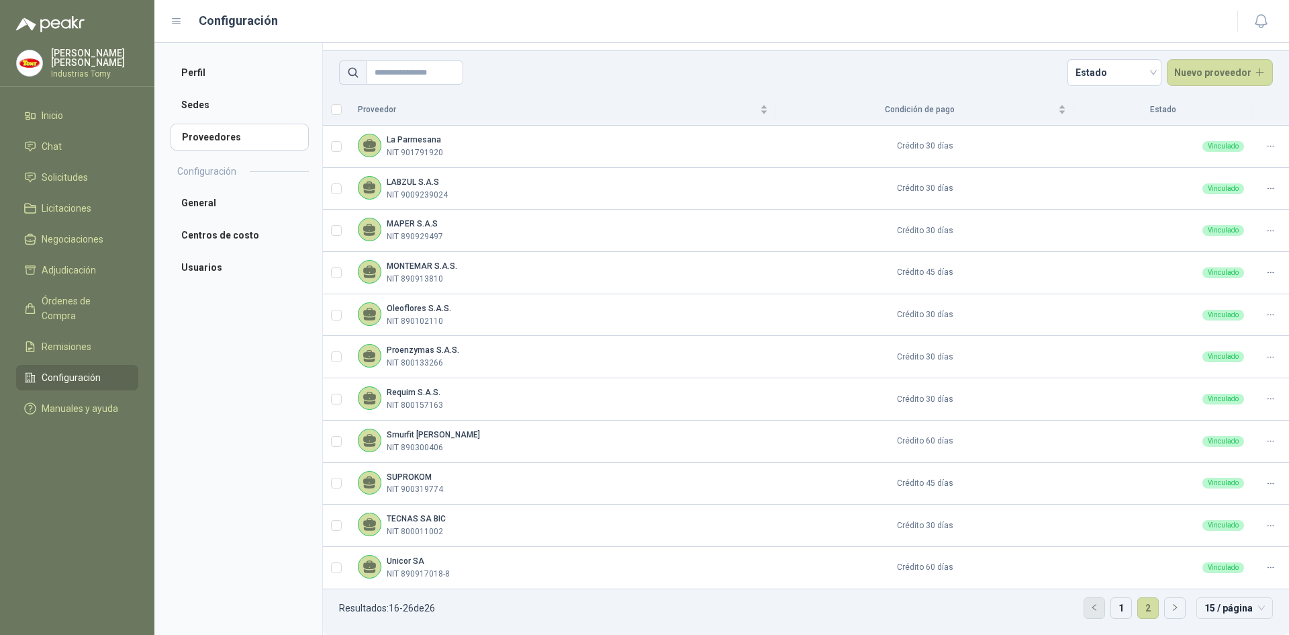
click at [859, 392] on icon "left" at bounding box center [1095, 607] width 8 height 8
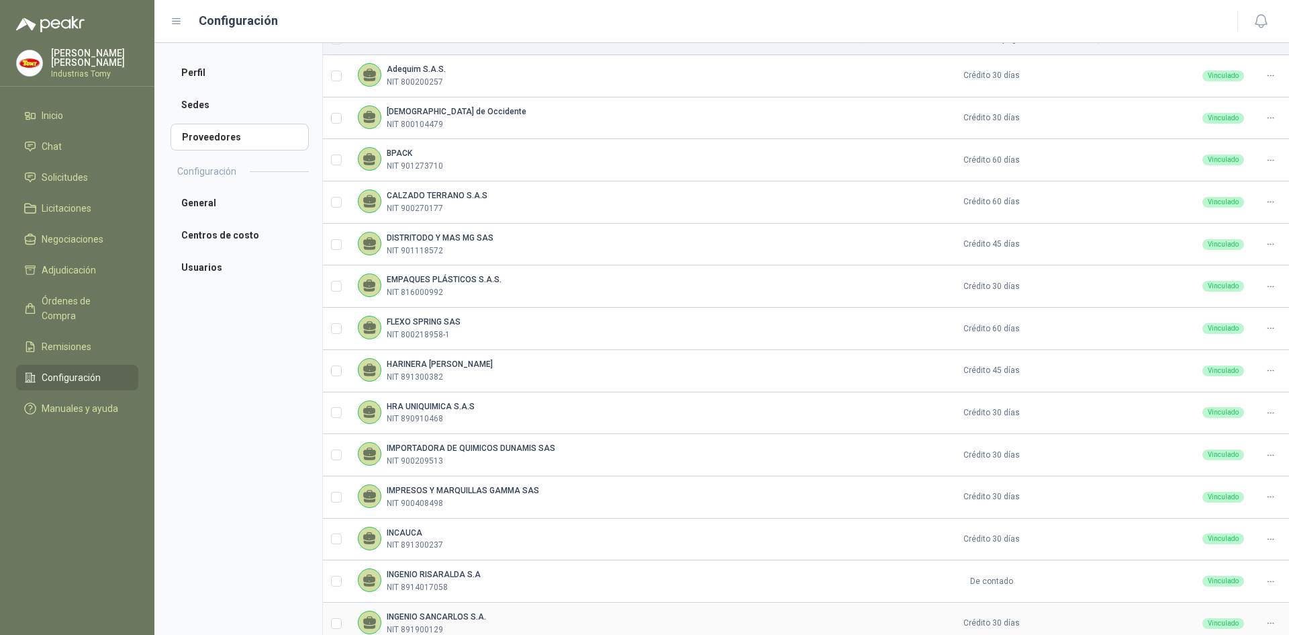
scroll to position [246, 0]
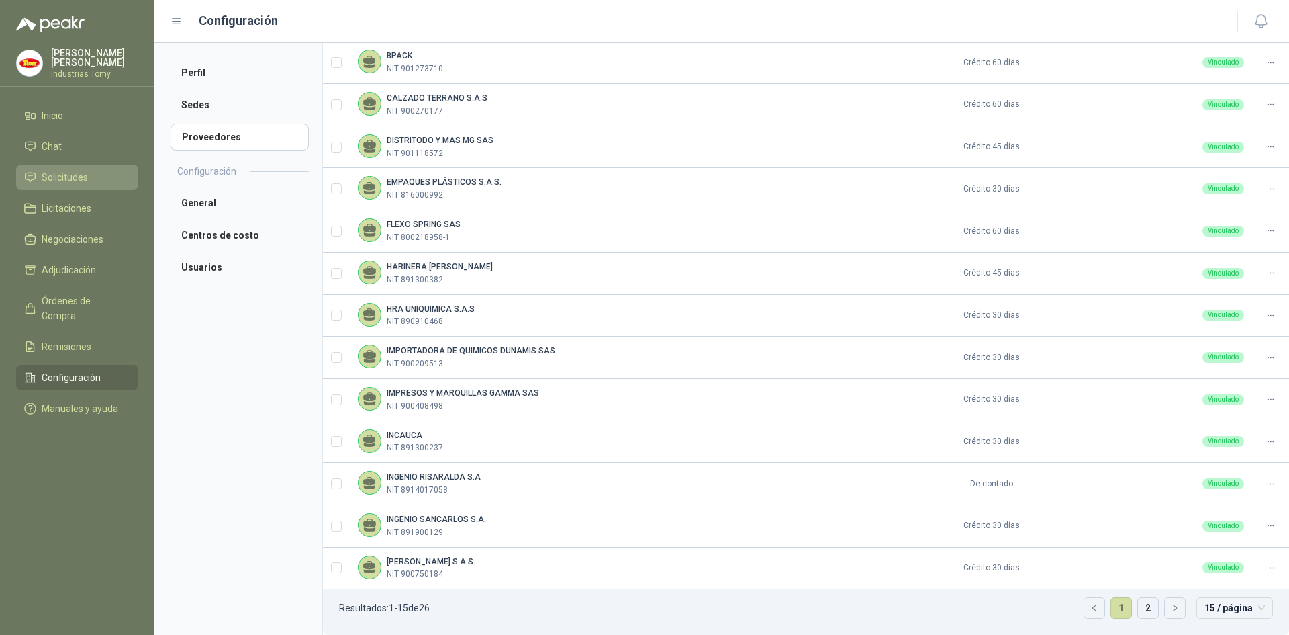
click at [95, 175] on li "Solicitudes" at bounding box center [77, 177] width 106 height 15
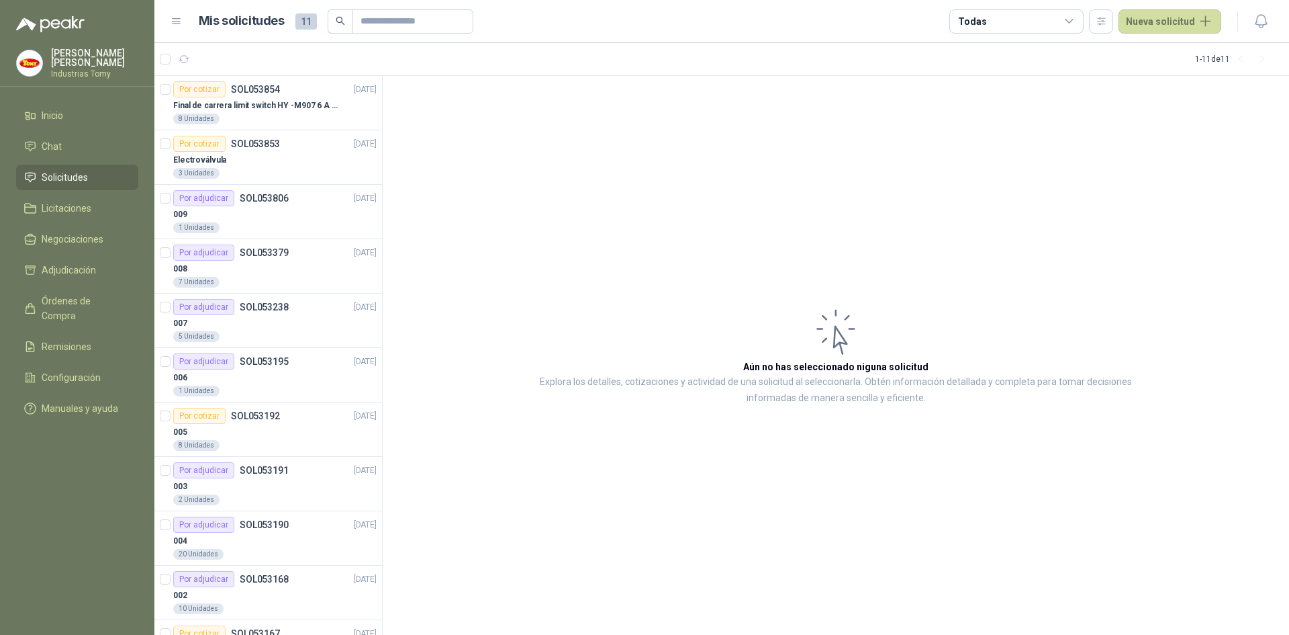
click at [342, 17] on icon "search" at bounding box center [340, 20] width 9 height 9
click at [374, 19] on input "text" at bounding box center [408, 21] width 94 height 23
click at [859, 18] on icon at bounding box center [1070, 21] width 12 height 12
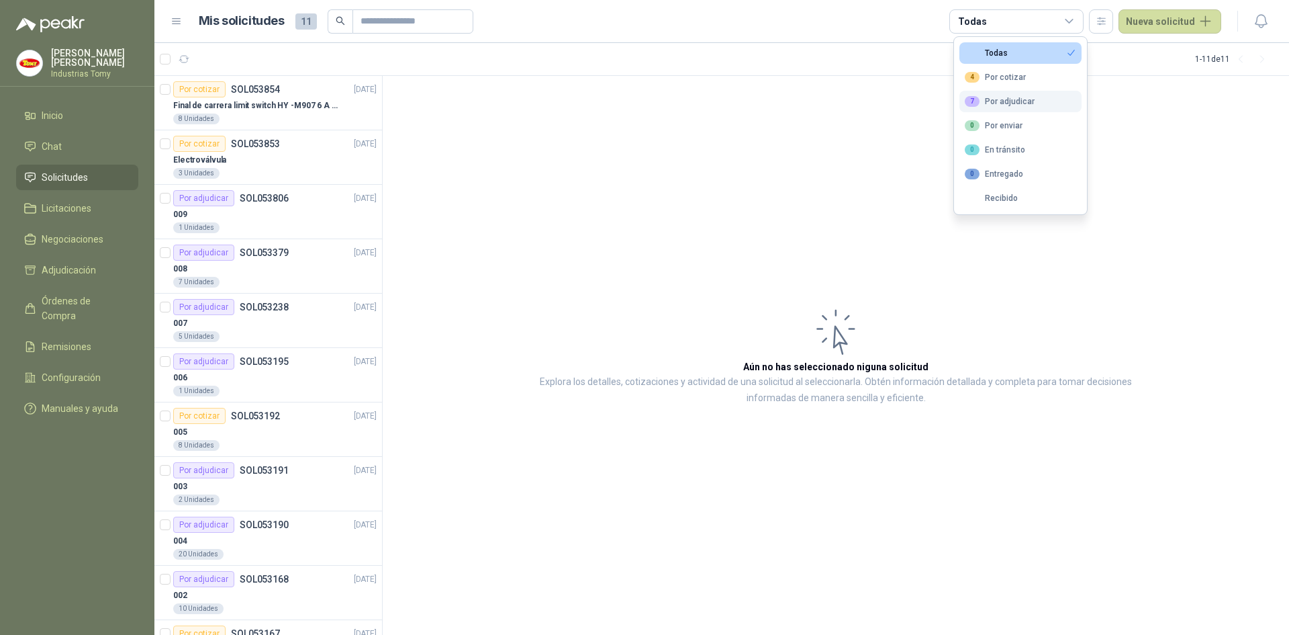
click at [859, 99] on div "7 Por adjudicar" at bounding box center [1000, 101] width 70 height 11
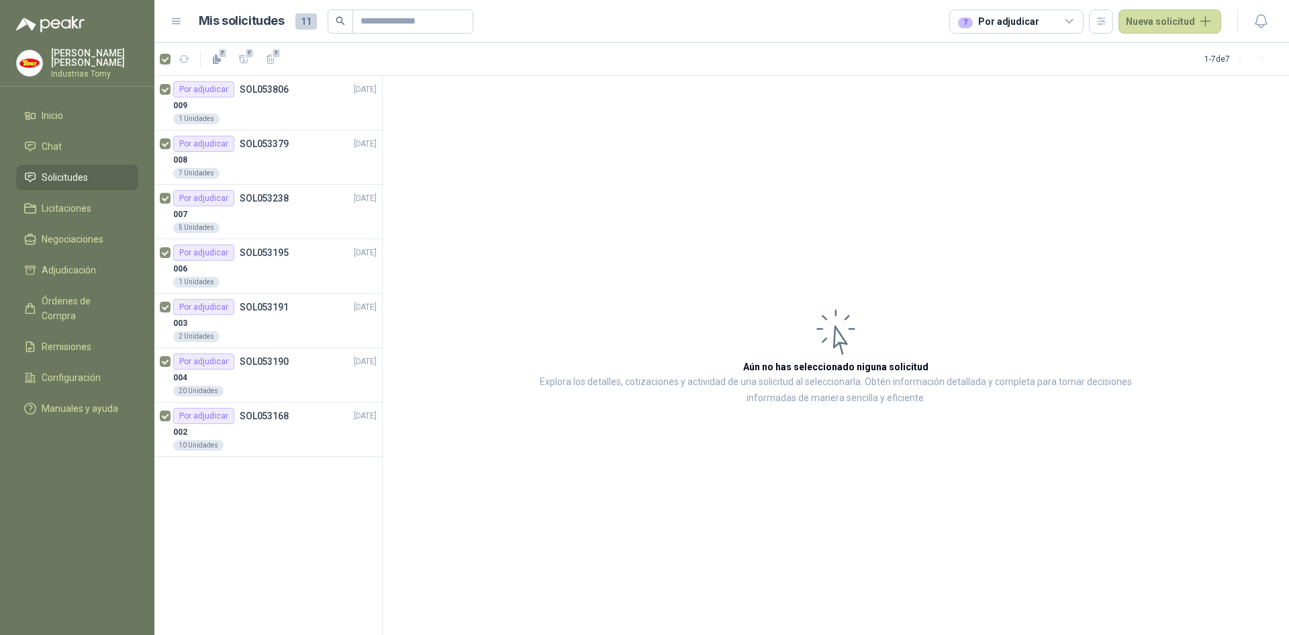
click at [859, 24] on icon at bounding box center [1070, 21] width 12 height 12
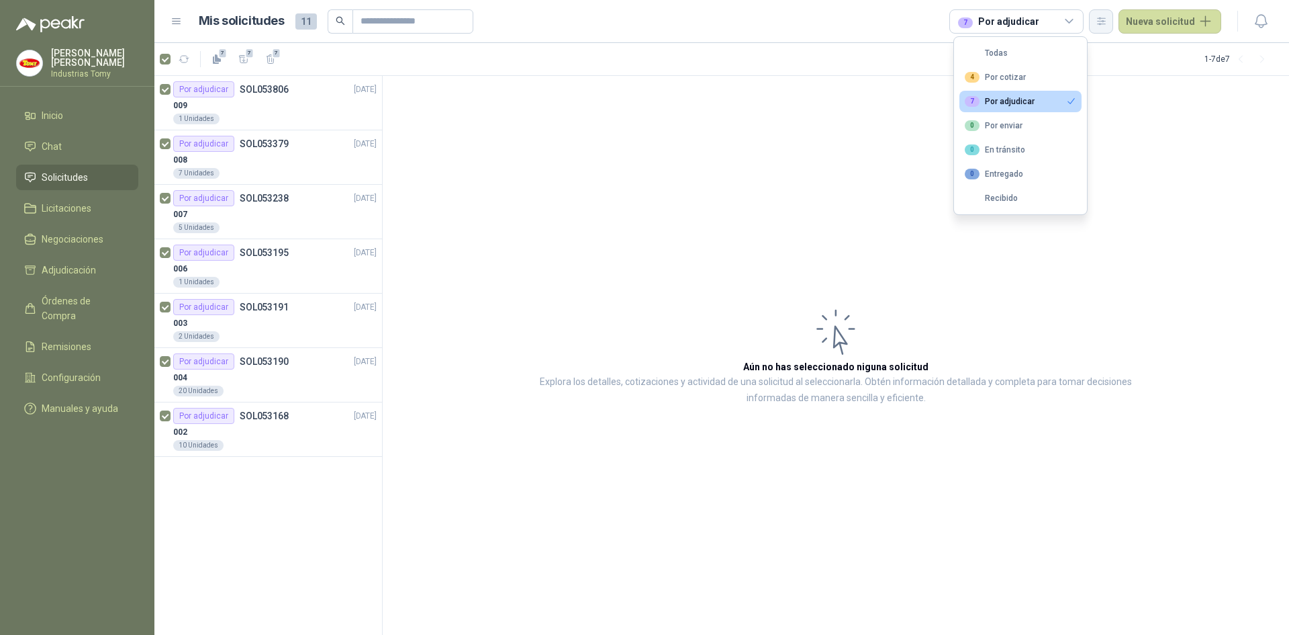
click at [859, 21] on icon "button" at bounding box center [1101, 20] width 7 height 7
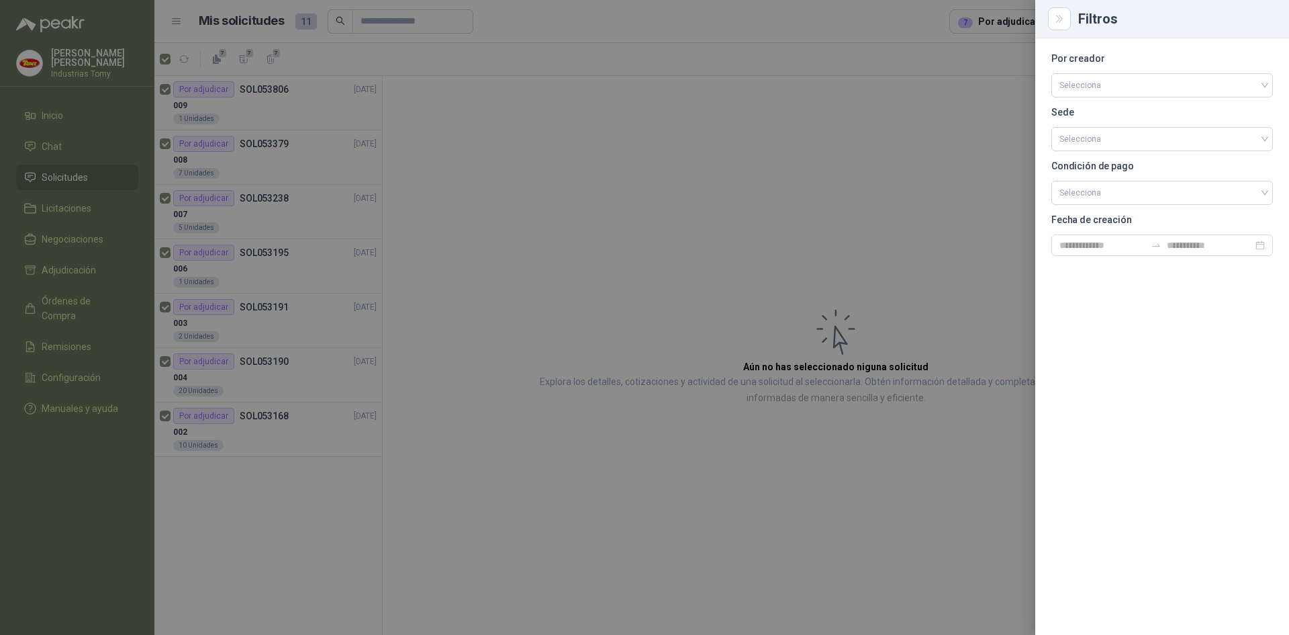
click at [859, 78] on div at bounding box center [644, 317] width 1289 height 635
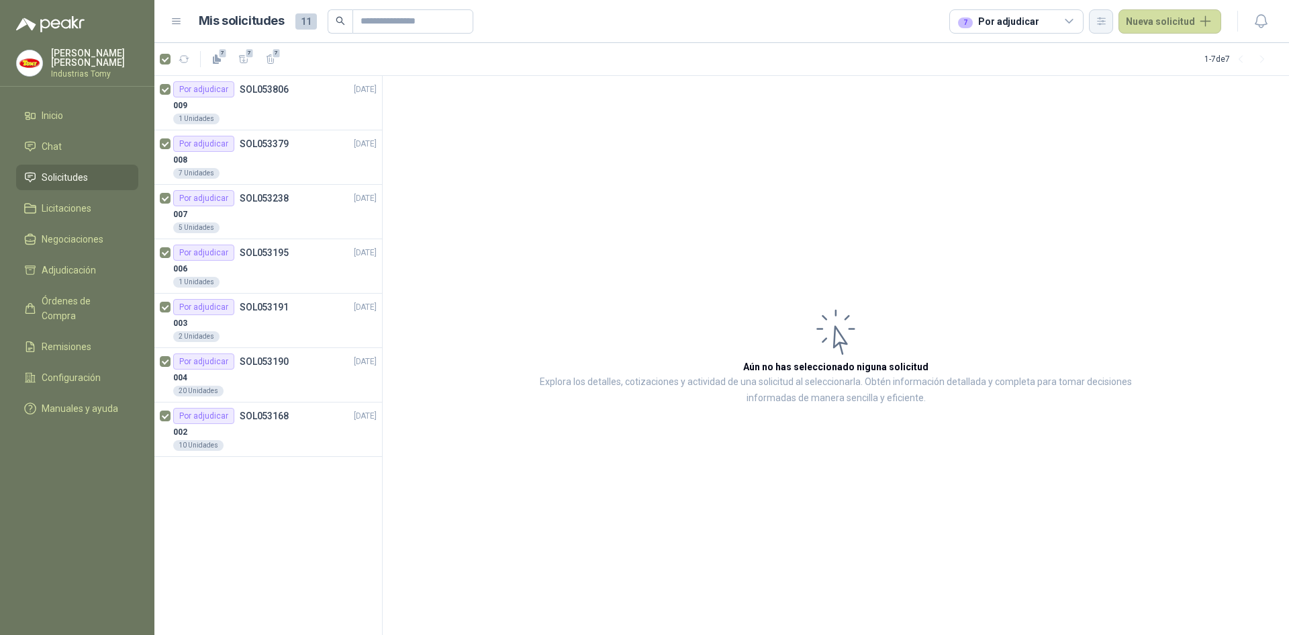
click at [859, 24] on icon "button" at bounding box center [1101, 20] width 7 height 7
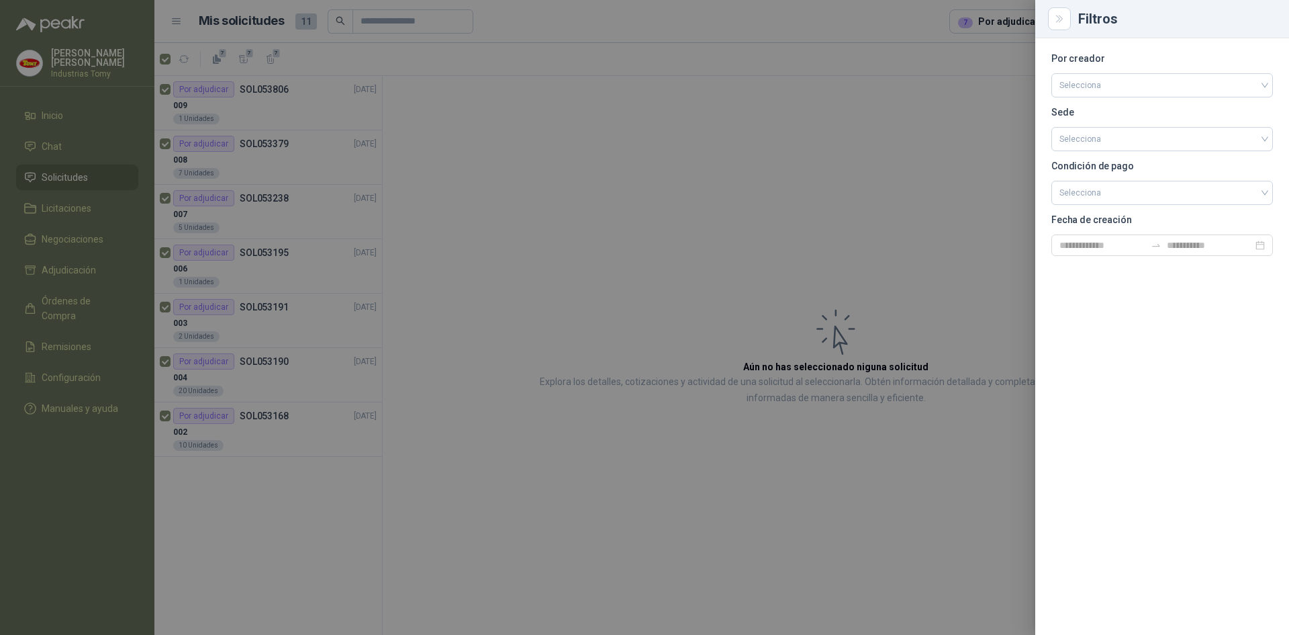
click at [859, 120] on div at bounding box center [644, 317] width 1289 height 635
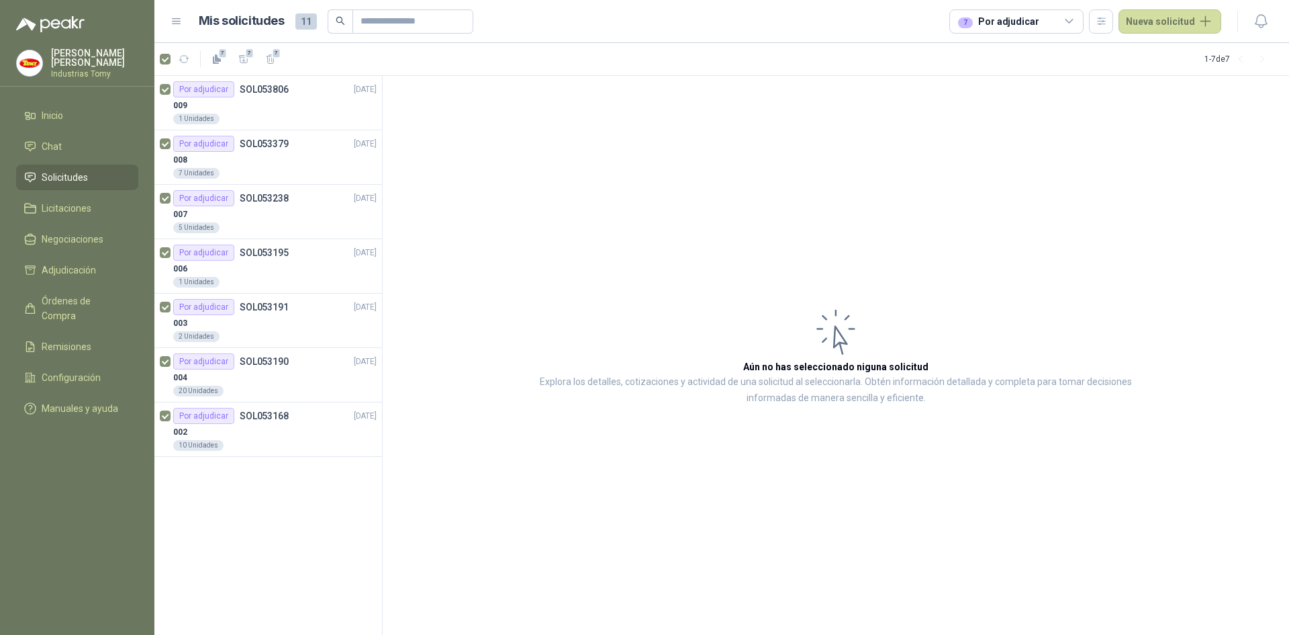
click at [178, 18] on icon at bounding box center [177, 21] width 12 height 12
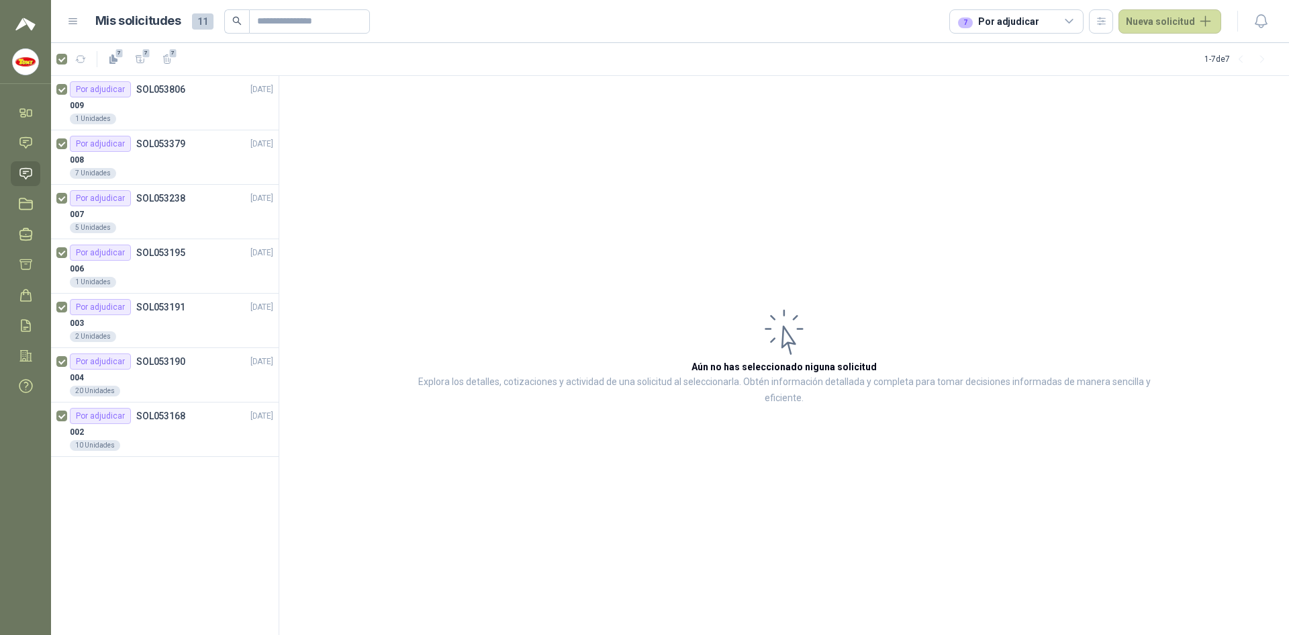
click at [73, 27] on div "Mis solicitudes 11 7 Por adjudicar Nueva solicitud" at bounding box center [644, 21] width 1154 height 24
click at [64, 23] on header "Mis solicitudes 11 7 Por adjudicar Nueva solicitud" at bounding box center [670, 21] width 1238 height 43
click at [74, 21] on icon at bounding box center [73, 21] width 12 height 12
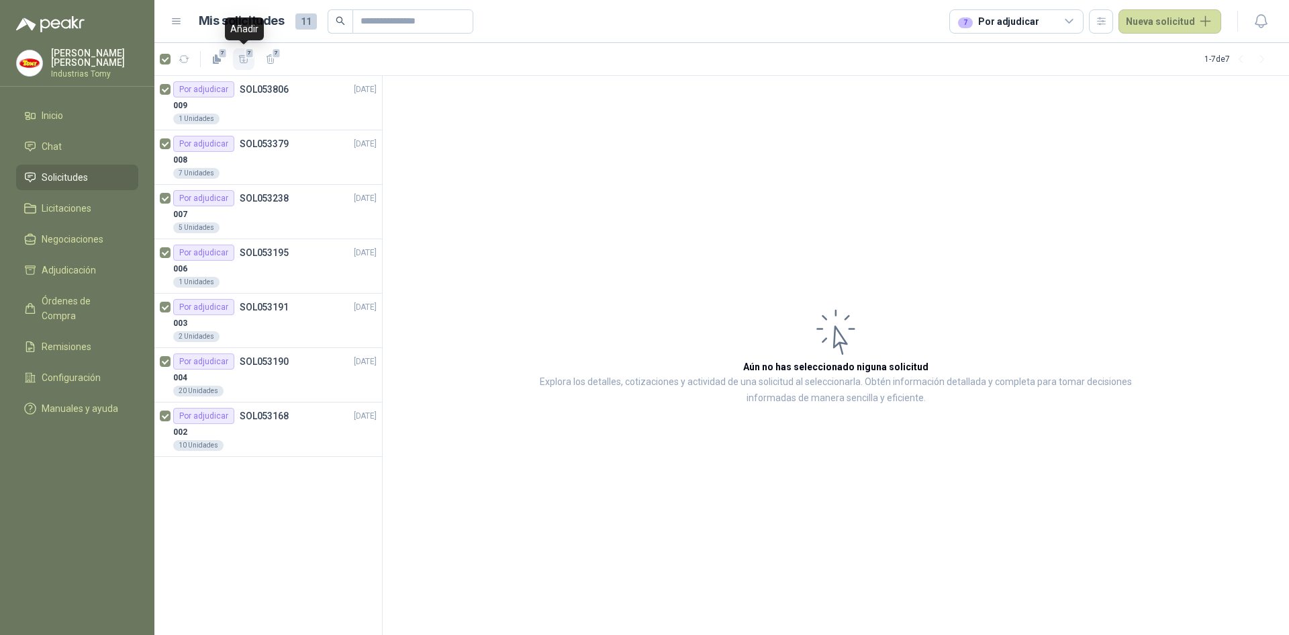
click at [245, 58] on icon "button" at bounding box center [243, 59] width 11 height 11
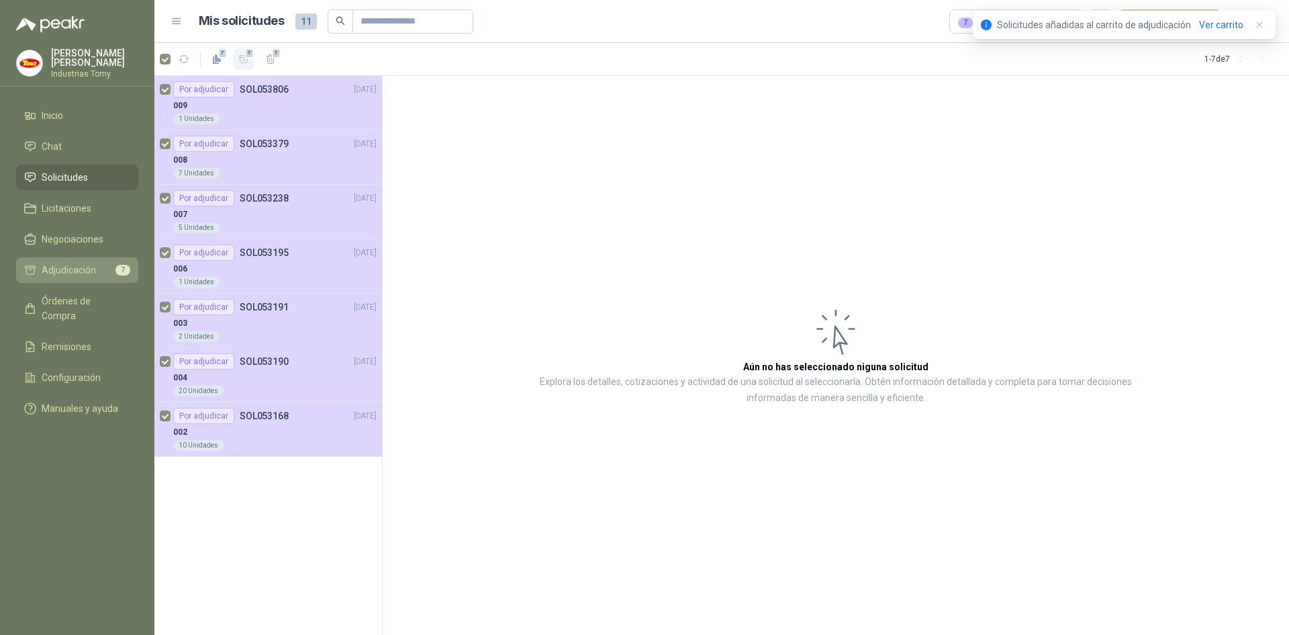
click at [69, 266] on span "Adjudicación" at bounding box center [69, 270] width 54 height 15
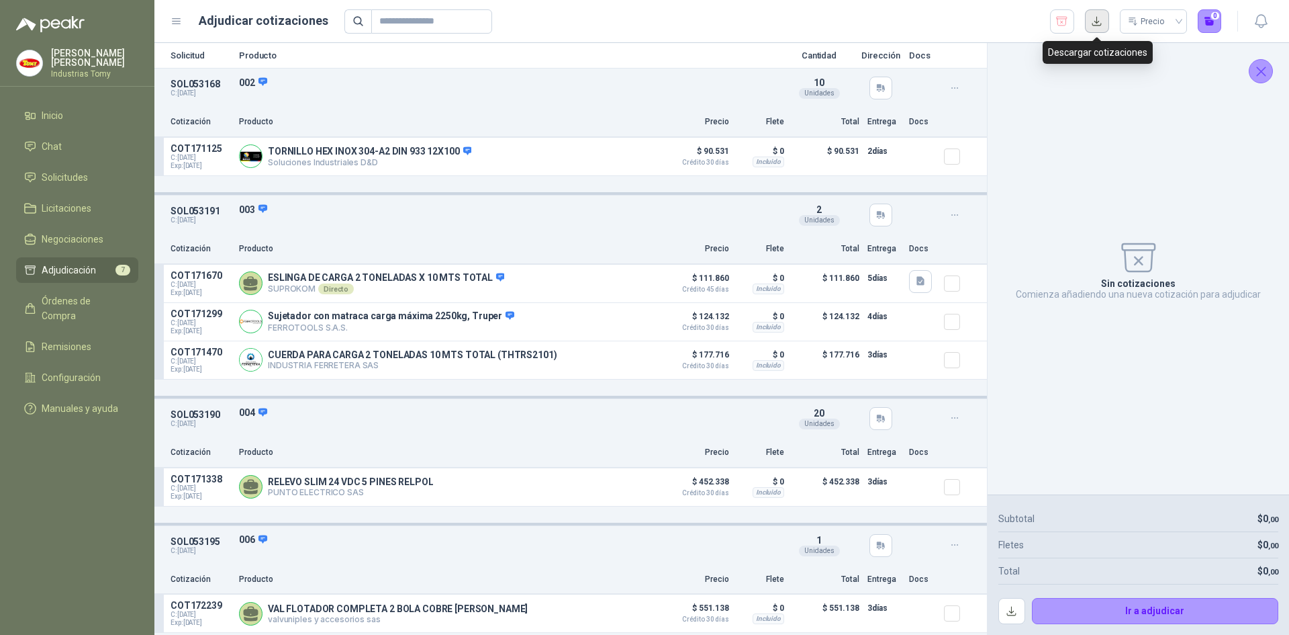
click at [859, 24] on button "button" at bounding box center [1097, 21] width 24 height 24
click at [79, 370] on span "Configuración" at bounding box center [71, 377] width 59 height 15
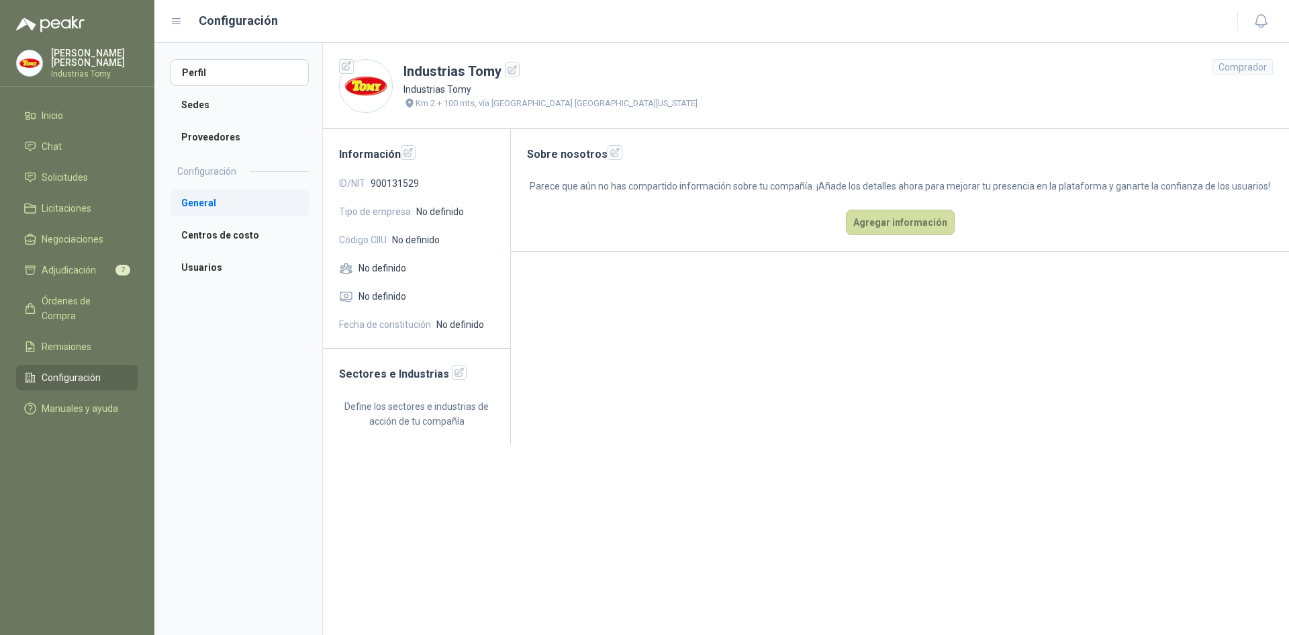
click at [253, 199] on li "General" at bounding box center [240, 202] width 138 height 27
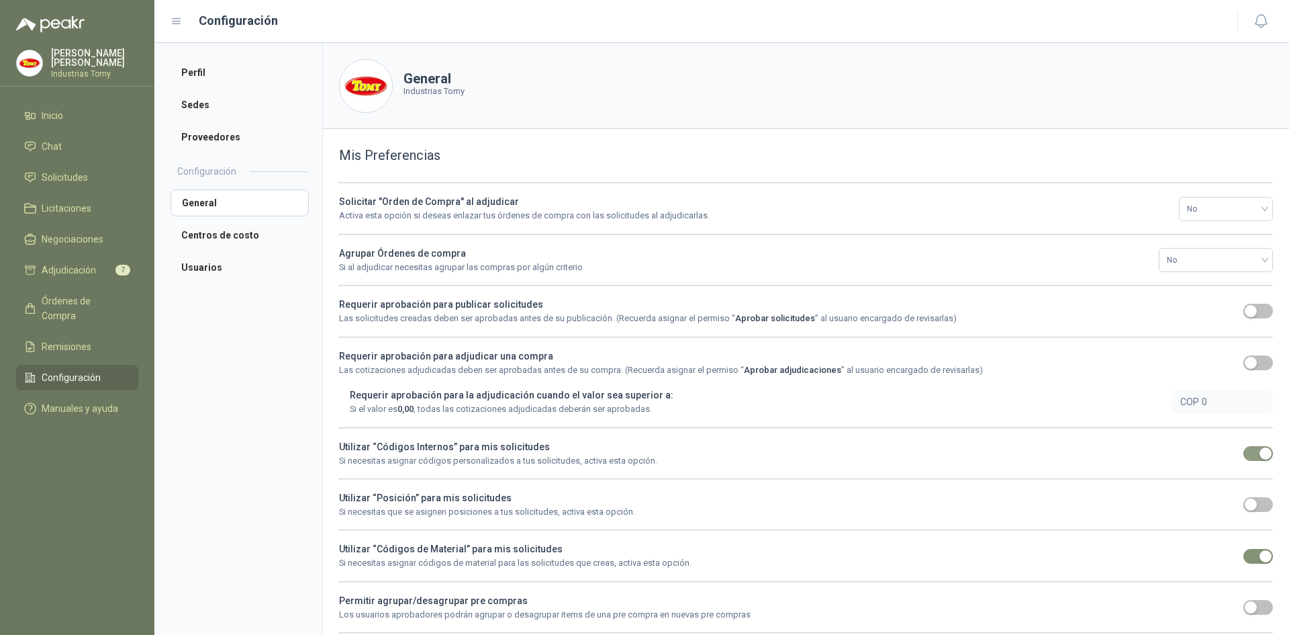
click at [859, 392] on span "button" at bounding box center [1259, 453] width 30 height 15
click at [859, 392] on div "button" at bounding box center [1266, 556] width 12 height 12
click at [79, 113] on li "Inicio" at bounding box center [77, 115] width 106 height 15
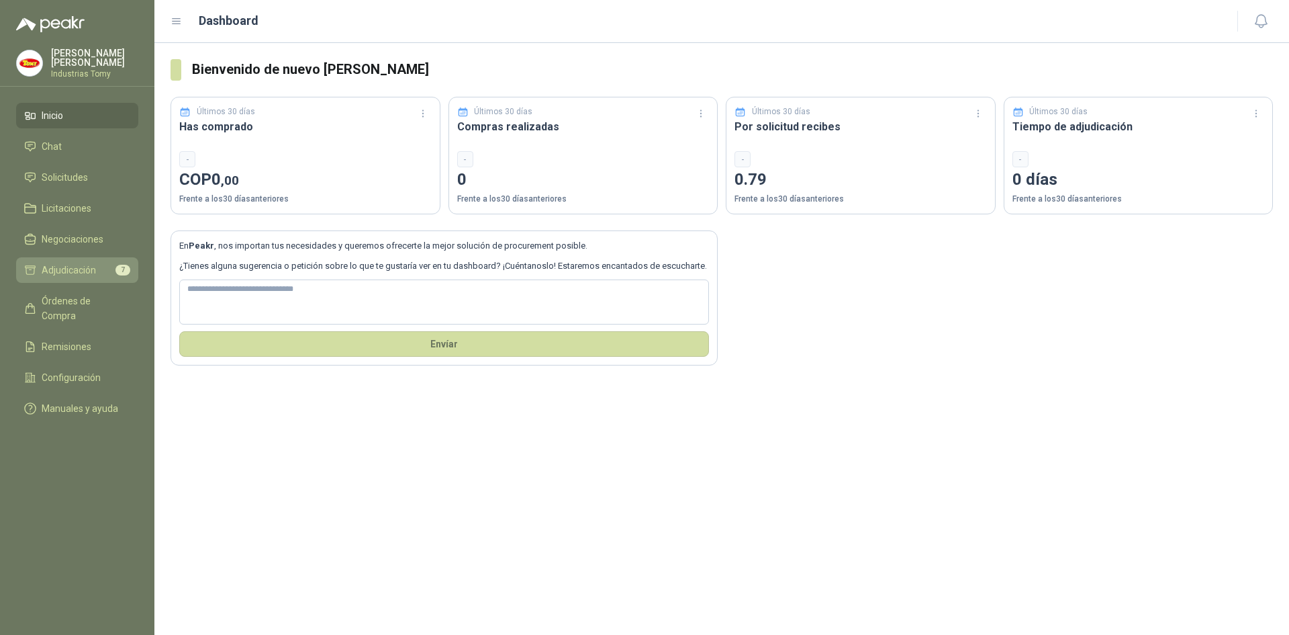
click at [93, 273] on span "Adjudicación" at bounding box center [69, 270] width 54 height 15
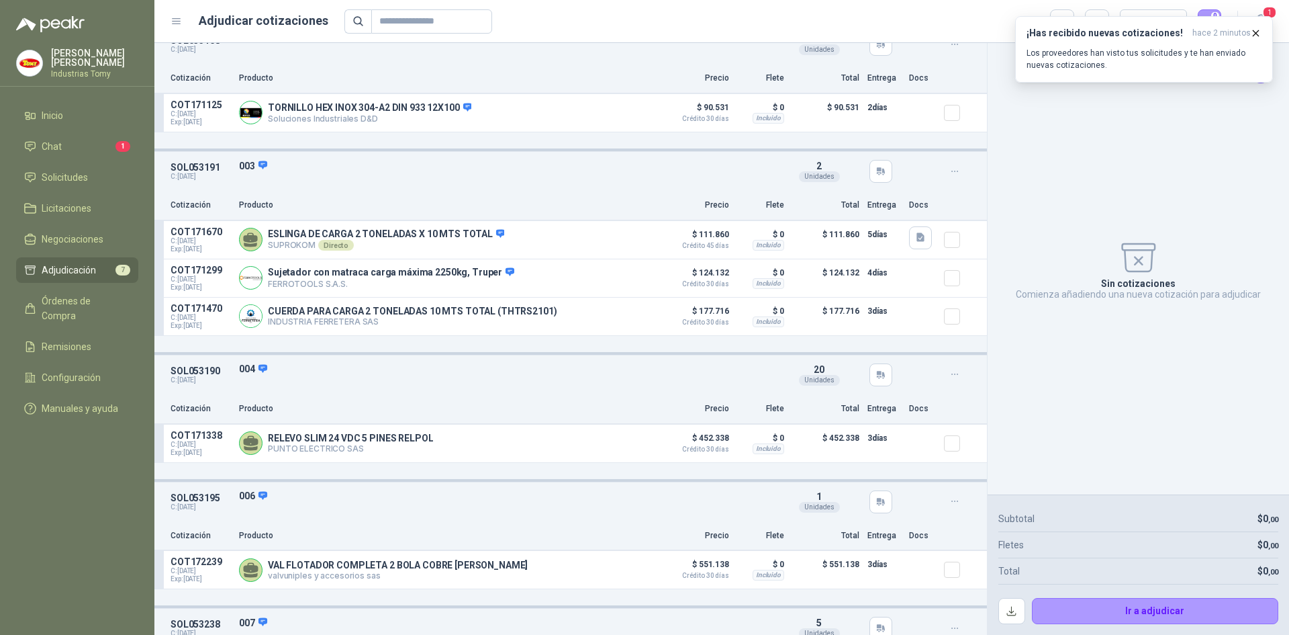
scroll to position [67, 0]
